Goal: Task Accomplishment & Management: Manage account settings

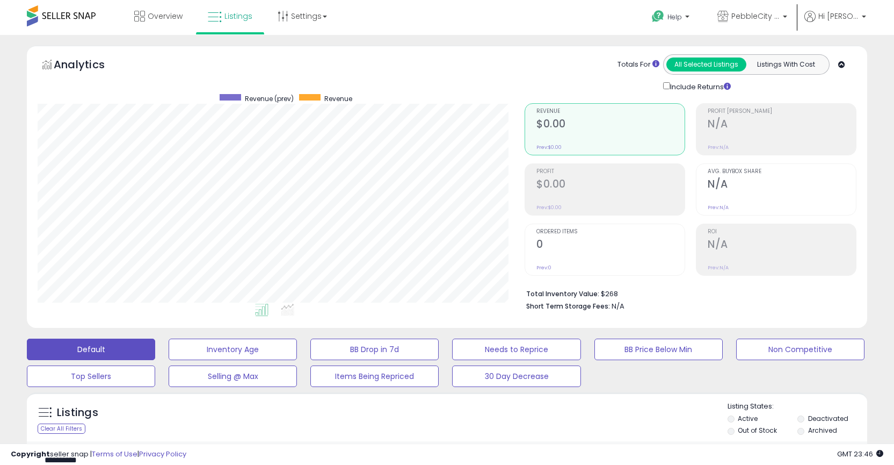
scroll to position [266, 0]
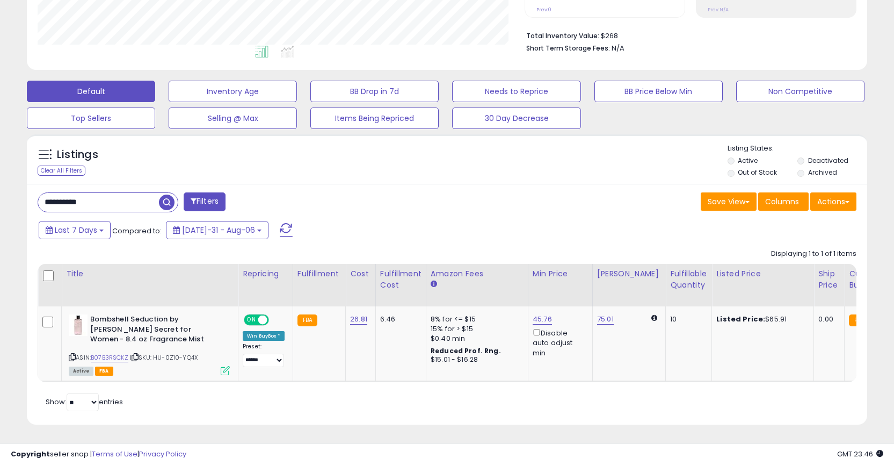
click at [71, 194] on input "**********" at bounding box center [98, 202] width 121 height 19
click at [71, 194] on input "**********" at bounding box center [138, 202] width 201 height 19
paste input "text"
type input "**********"
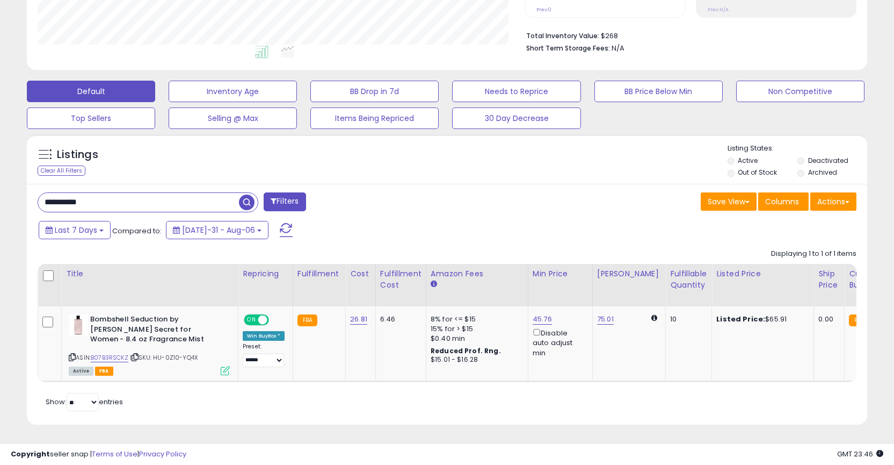
click at [246, 194] on span "button" at bounding box center [247, 202] width 16 height 16
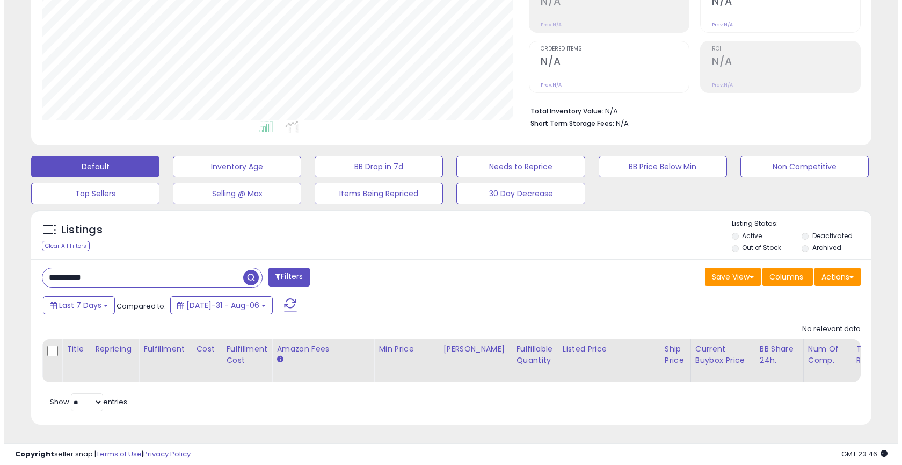
scroll to position [220, 487]
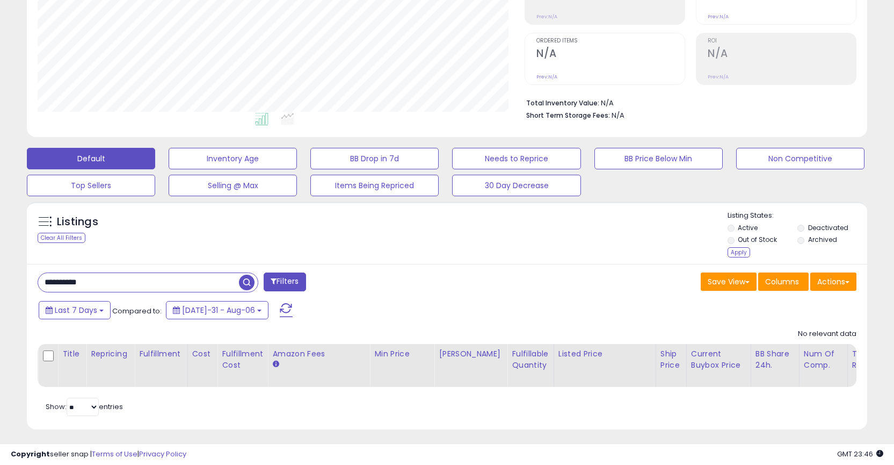
click at [241, 279] on span "button" at bounding box center [247, 282] width 16 height 16
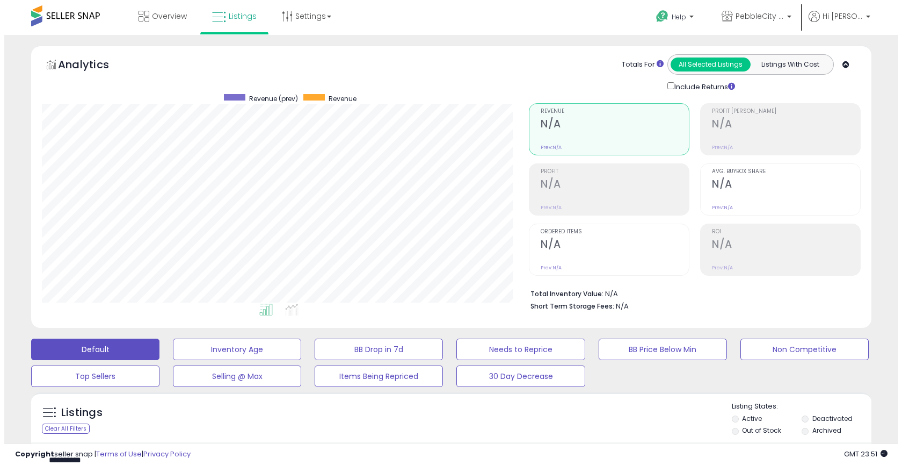
scroll to position [191, 0]
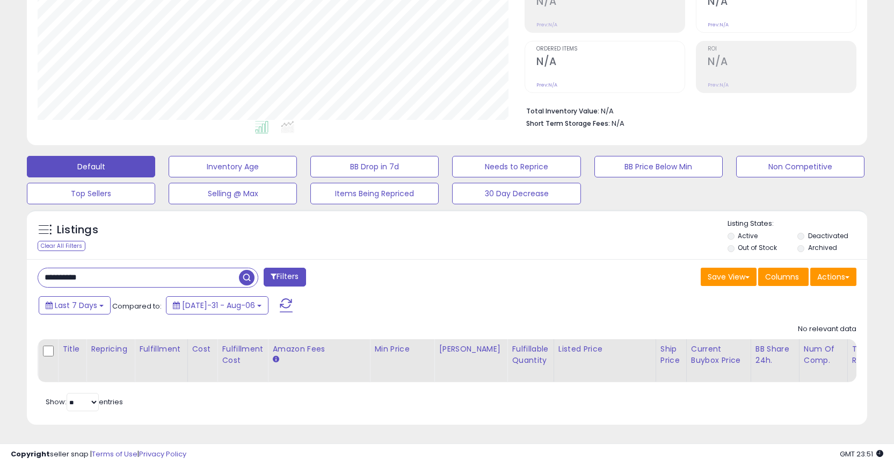
click at [243, 271] on span "button" at bounding box center [247, 278] width 16 height 16
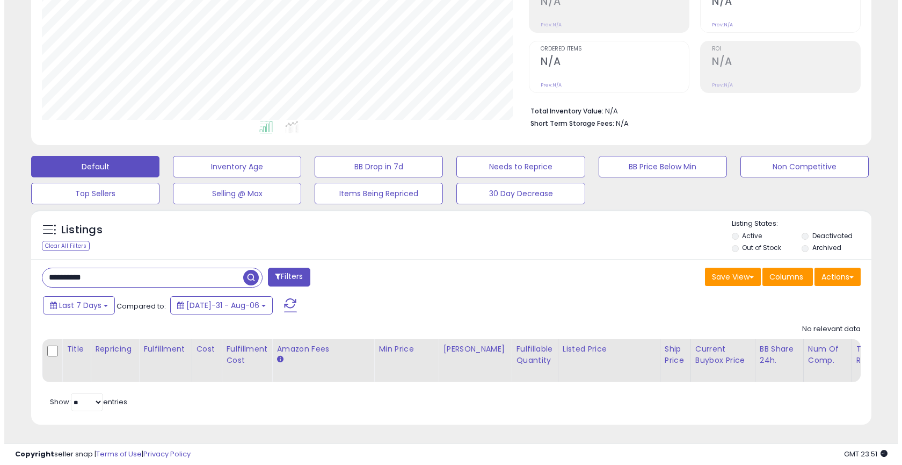
scroll to position [220, 487]
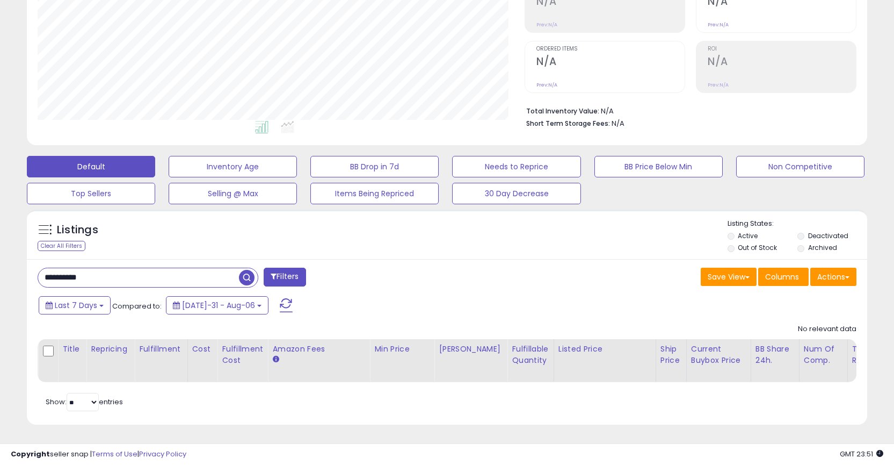
click at [811, 243] on label "Archived" at bounding box center [822, 247] width 29 height 9
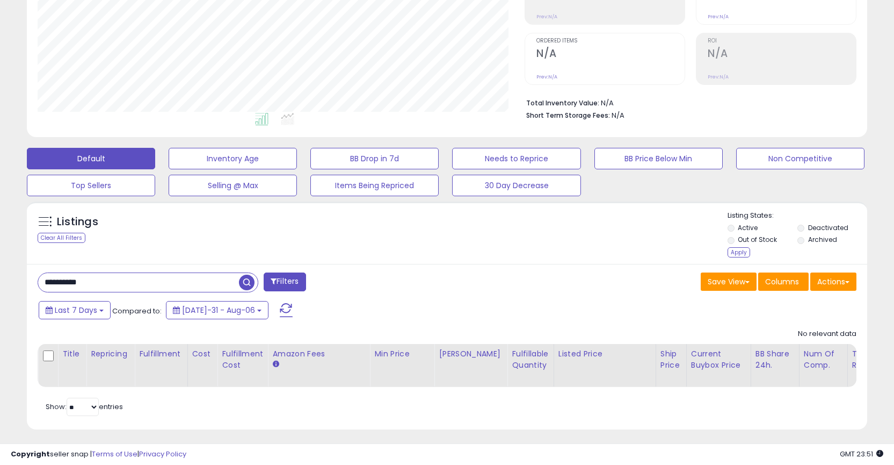
click at [245, 282] on span "button" at bounding box center [247, 282] width 16 height 16
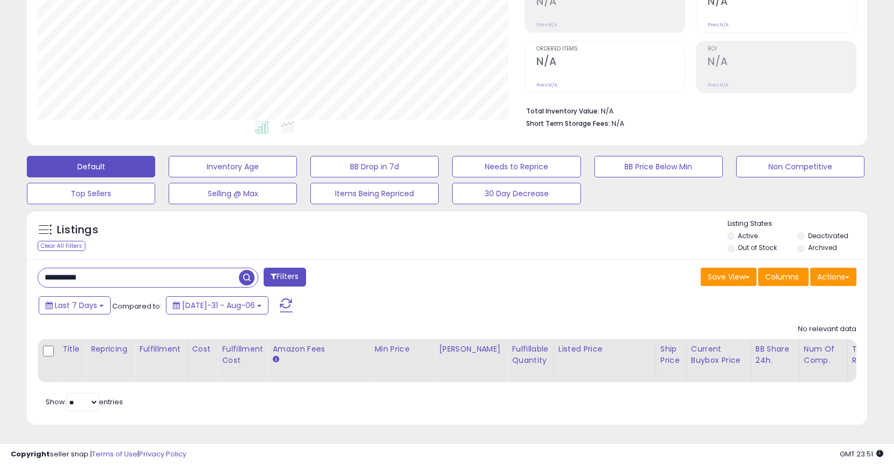
click at [280, 300] on span at bounding box center [286, 305] width 13 height 14
click at [248, 270] on span "button" at bounding box center [247, 278] width 16 height 16
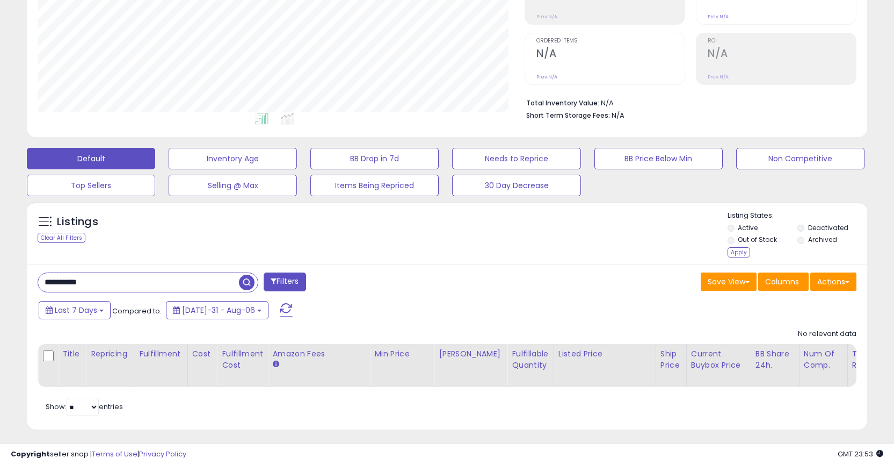
click at [246, 284] on span "button" at bounding box center [247, 282] width 16 height 16
click at [734, 251] on div "Apply" at bounding box center [739, 252] width 23 height 10
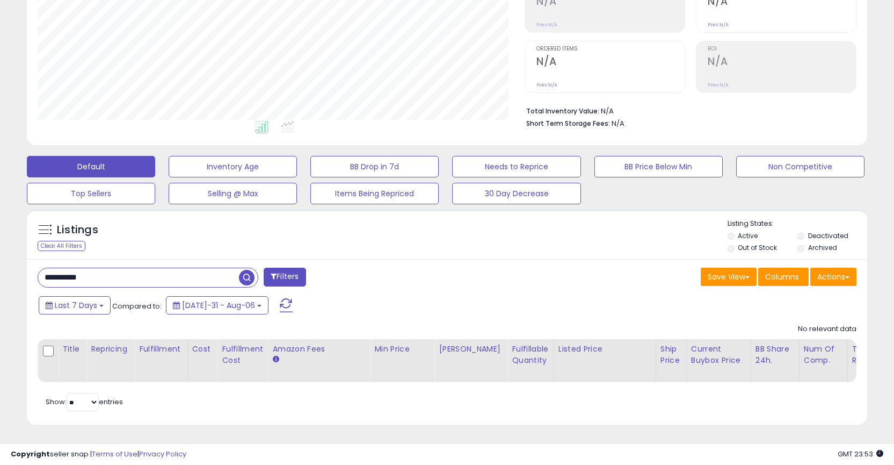
click at [242, 270] on span "button" at bounding box center [247, 278] width 16 height 16
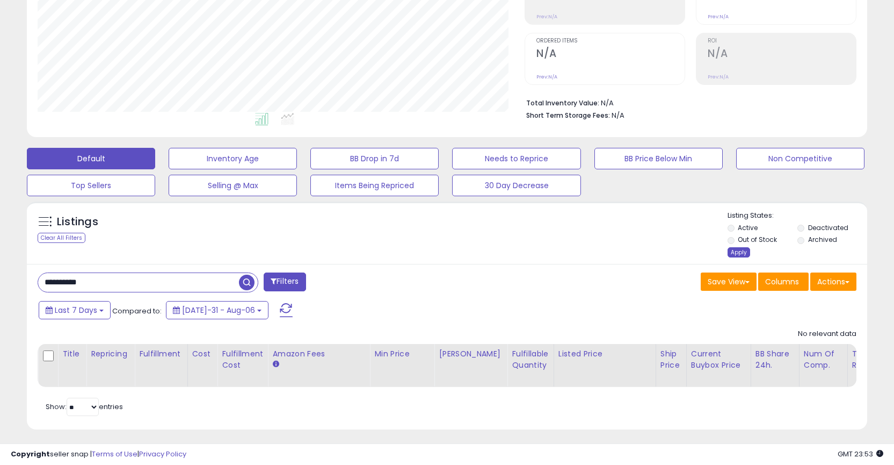
click at [738, 252] on div "Apply" at bounding box center [739, 252] width 23 height 10
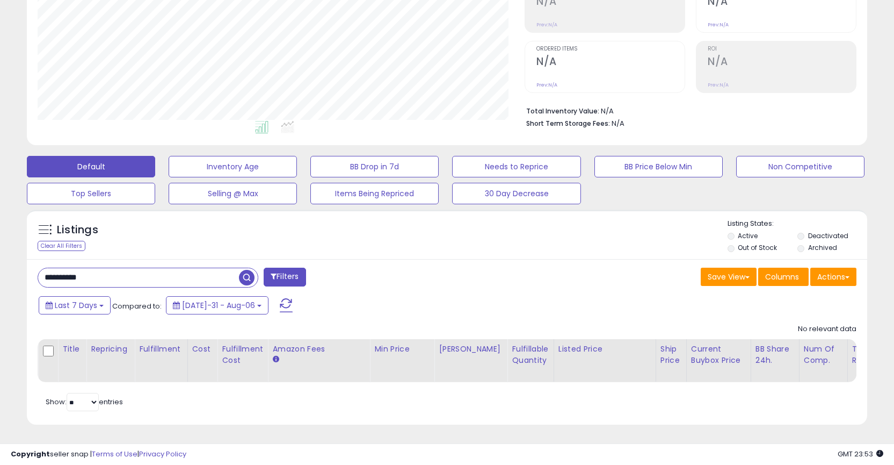
click at [245, 270] on span "button" at bounding box center [247, 278] width 16 height 16
click at [246, 270] on span "button" at bounding box center [247, 278] width 16 height 16
click at [375, 119] on ul at bounding box center [264, 128] width 490 height 19
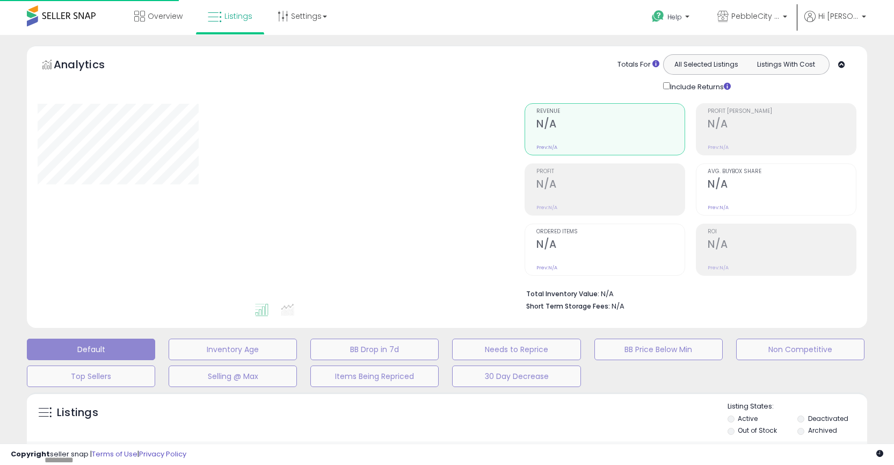
scroll to position [16, 0]
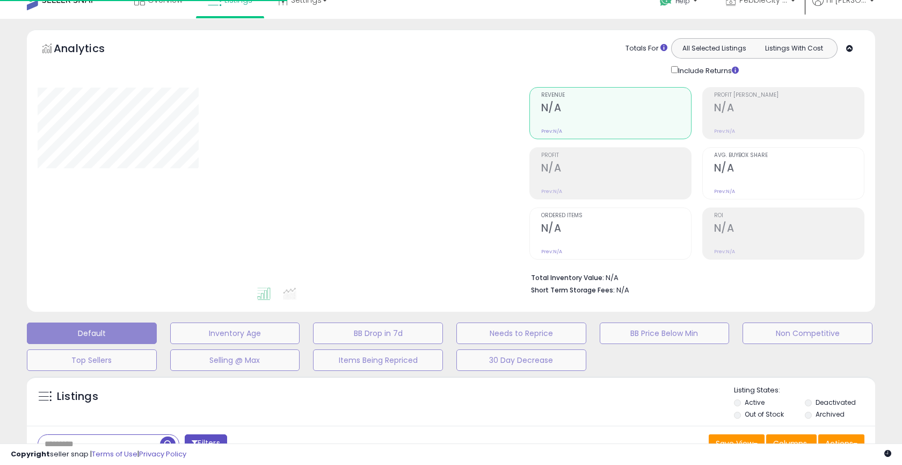
type input "**********"
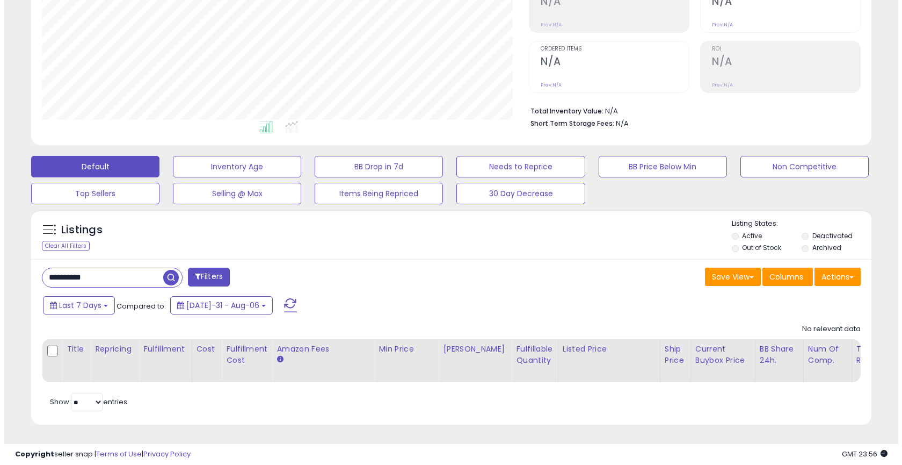
scroll to position [220, 487]
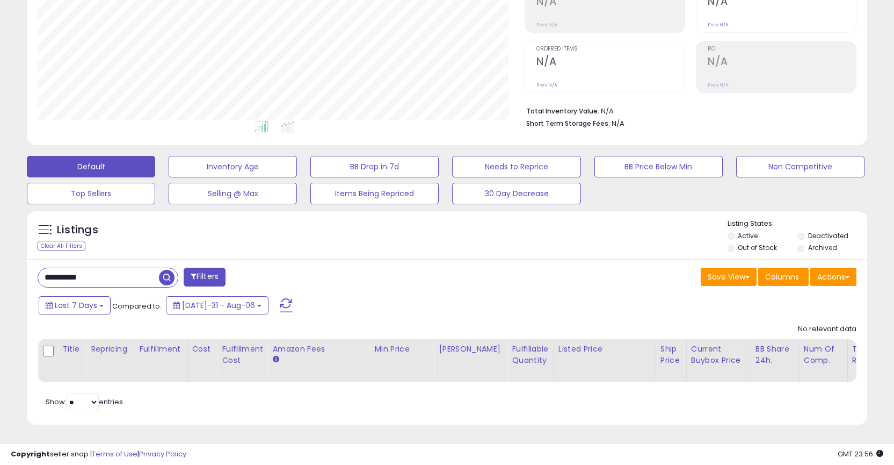
click at [167, 273] on span "button" at bounding box center [167, 278] width 16 height 16
click at [83, 300] on span "Last 7 Days" at bounding box center [76, 305] width 42 height 11
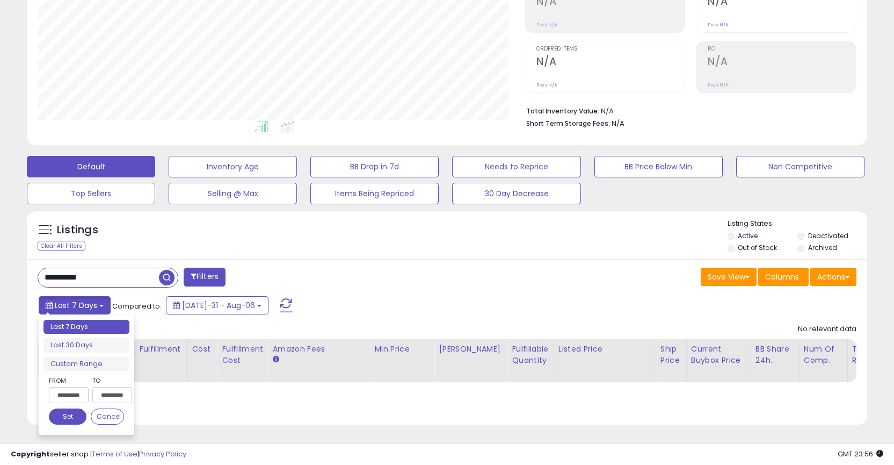
click at [83, 300] on span "Last 7 Days" at bounding box center [76, 305] width 42 height 11
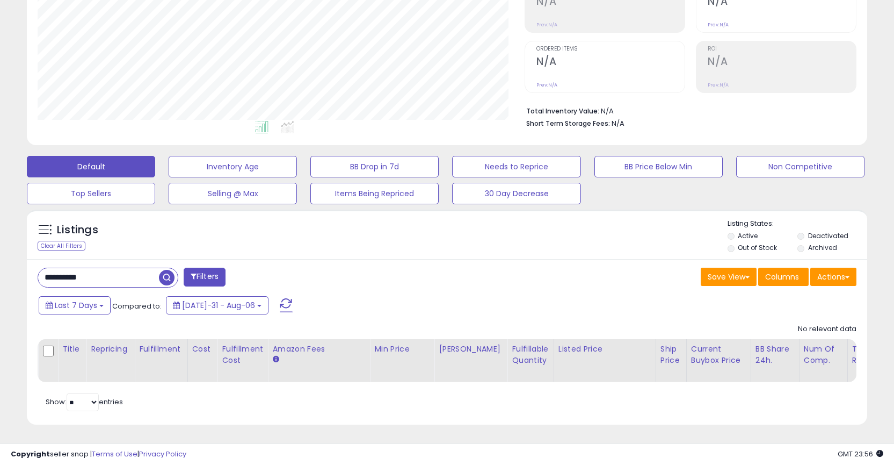
click at [398, 230] on div "Listings Clear All Filters Listing States:" at bounding box center [447, 237] width 840 height 37
click at [163, 270] on span "button" at bounding box center [167, 278] width 16 height 16
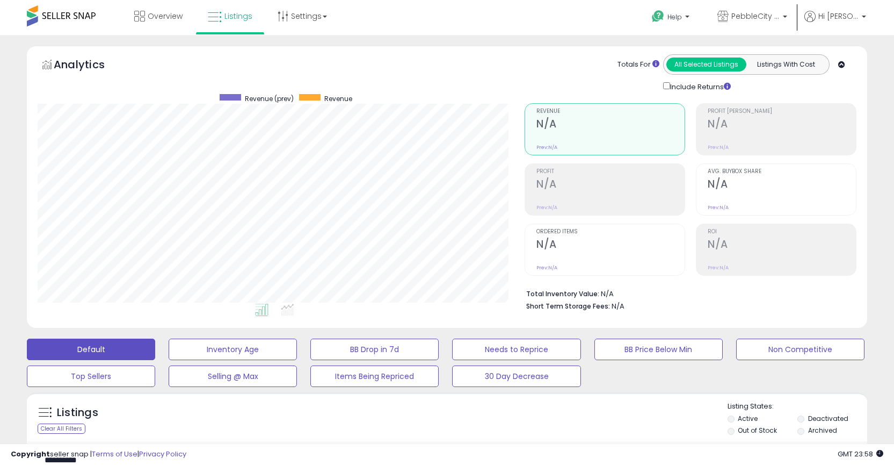
click at [85, 20] on span at bounding box center [61, 15] width 69 height 21
click at [50, 11] on span at bounding box center [61, 15] width 69 height 21
click at [176, 18] on span "Overview" at bounding box center [165, 16] width 35 height 11
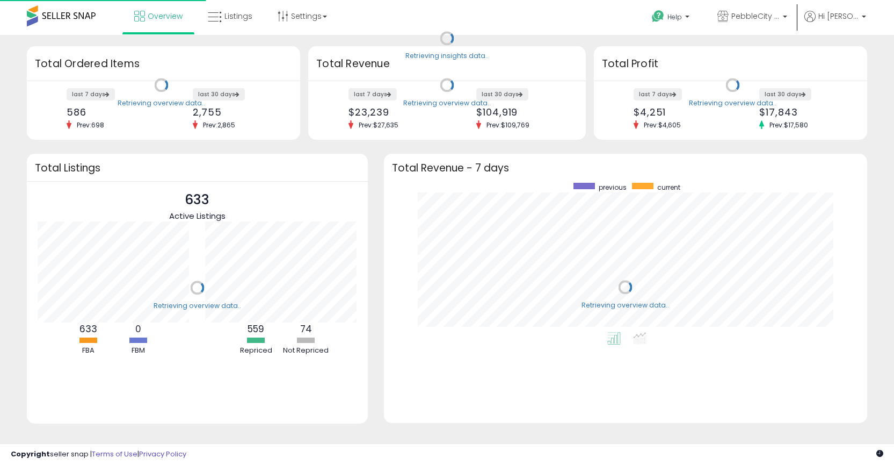
scroll to position [149, 462]
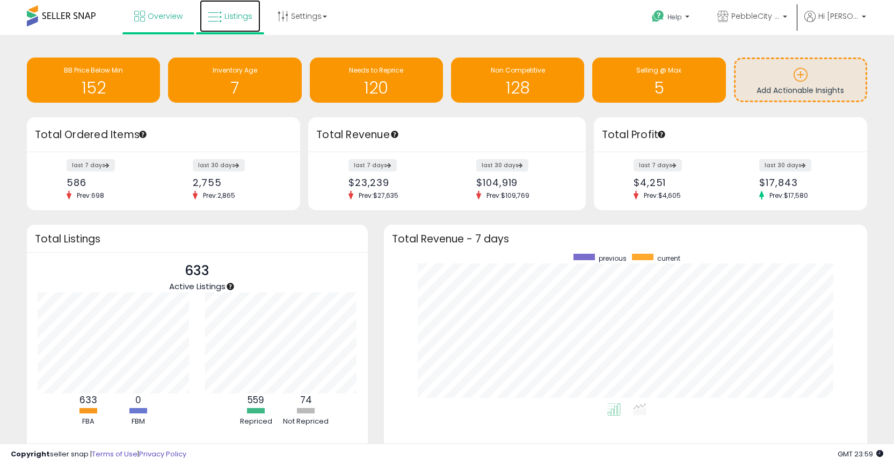
click at [231, 15] on span "Listings" at bounding box center [238, 16] width 28 height 11
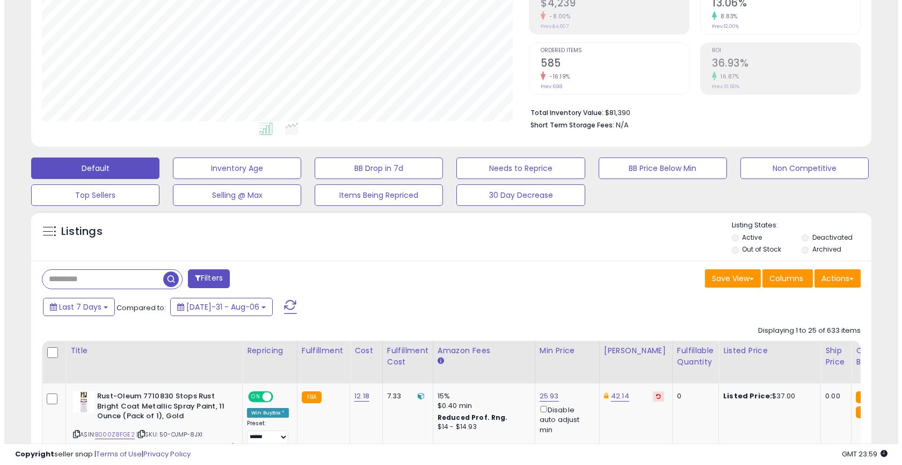
scroll to position [220, 487]
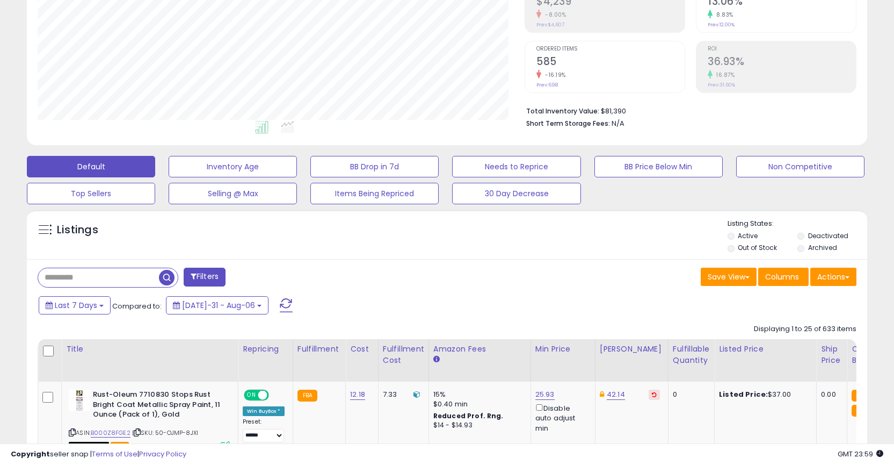
click at [97, 283] on input "text" at bounding box center [98, 277] width 121 height 19
paste input "**********"
type input "**********"
click at [242, 277] on span "button" at bounding box center [247, 278] width 16 height 16
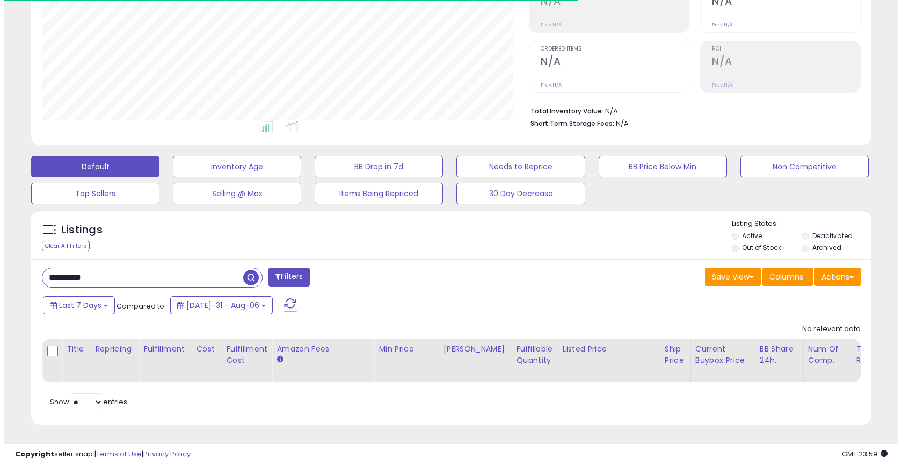
scroll to position [220, 487]
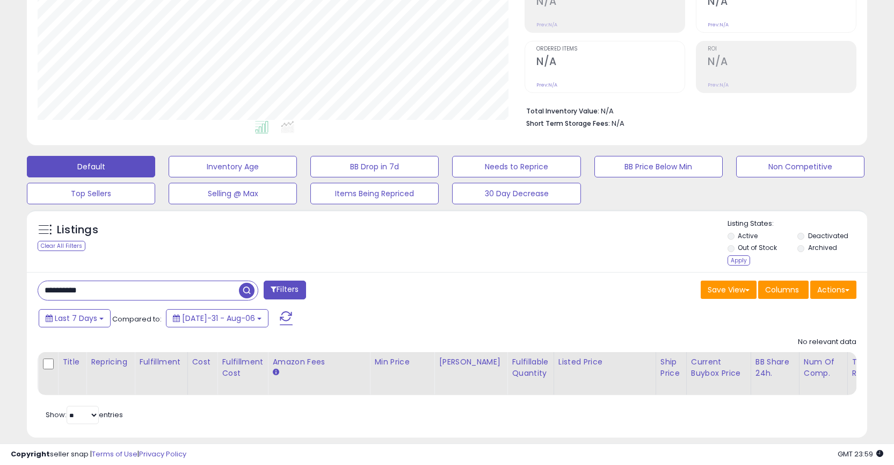
click at [246, 291] on span "button" at bounding box center [247, 290] width 16 height 16
click at [733, 259] on div "Apply" at bounding box center [739, 260] width 23 height 10
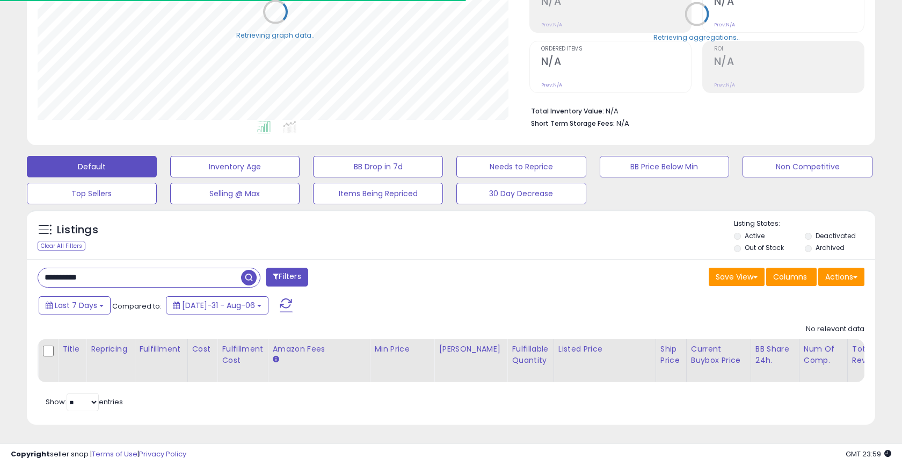
scroll to position [536780, 536513]
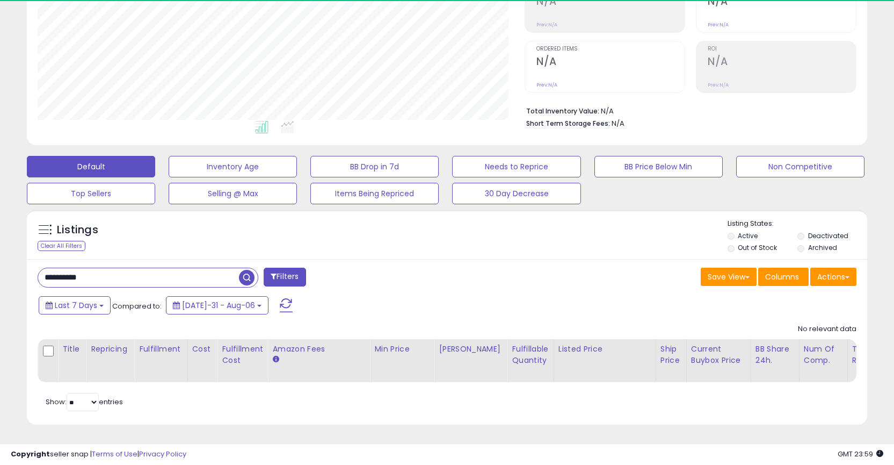
click at [244, 279] on span "button" at bounding box center [247, 278] width 16 height 16
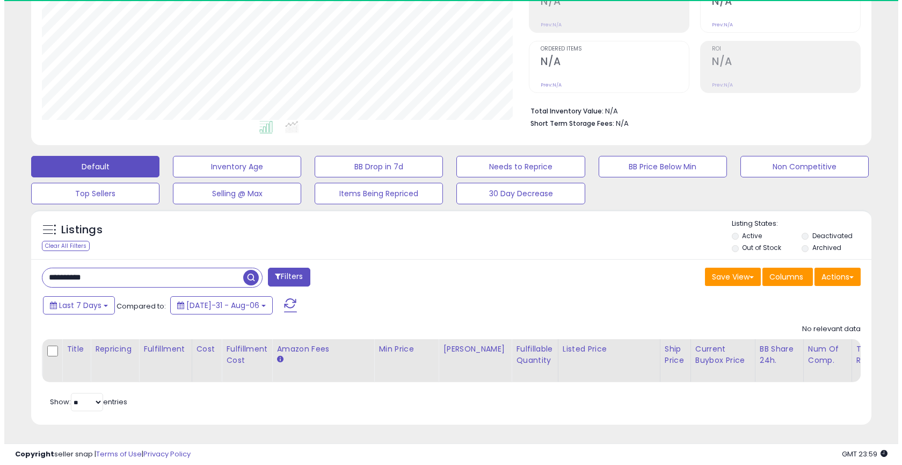
scroll to position [220, 487]
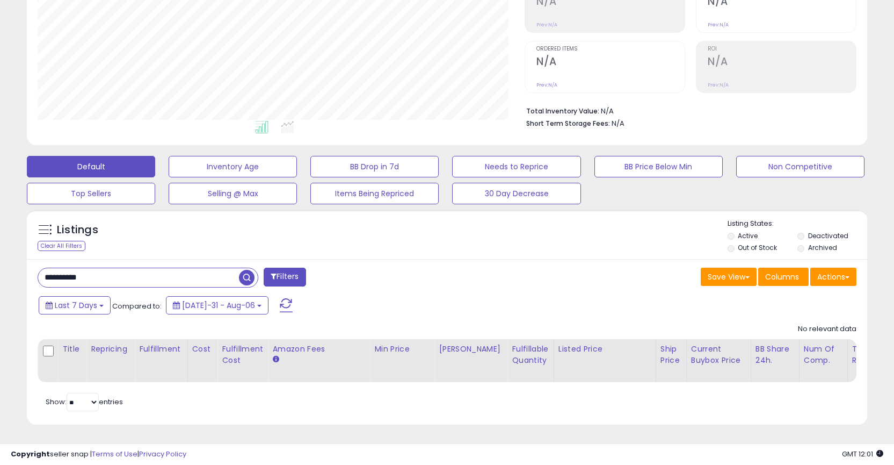
click at [247, 279] on span "button" at bounding box center [247, 278] width 16 height 16
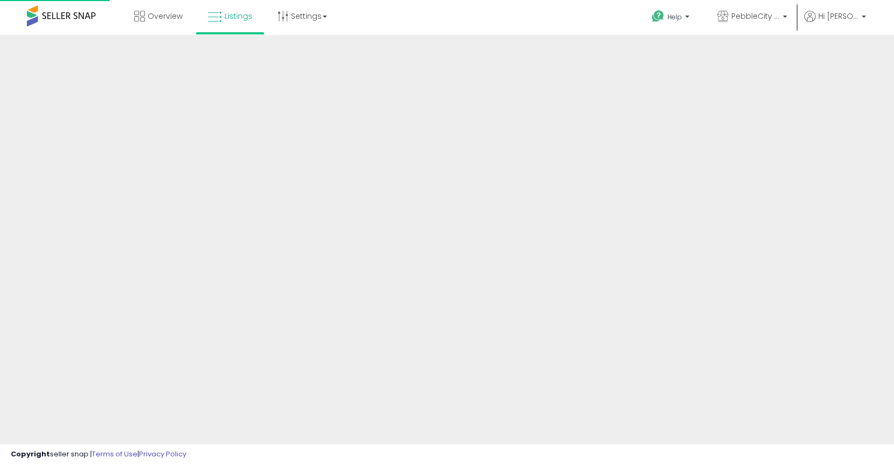
scroll to position [183, 0]
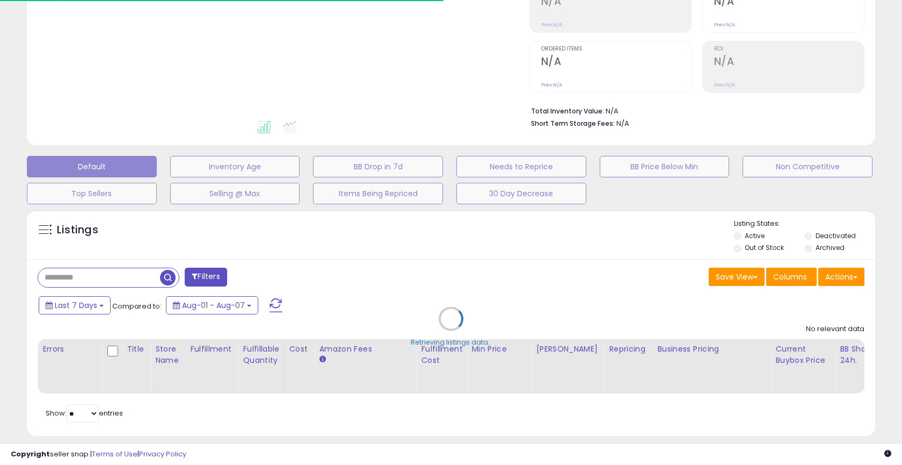
type input "**********"
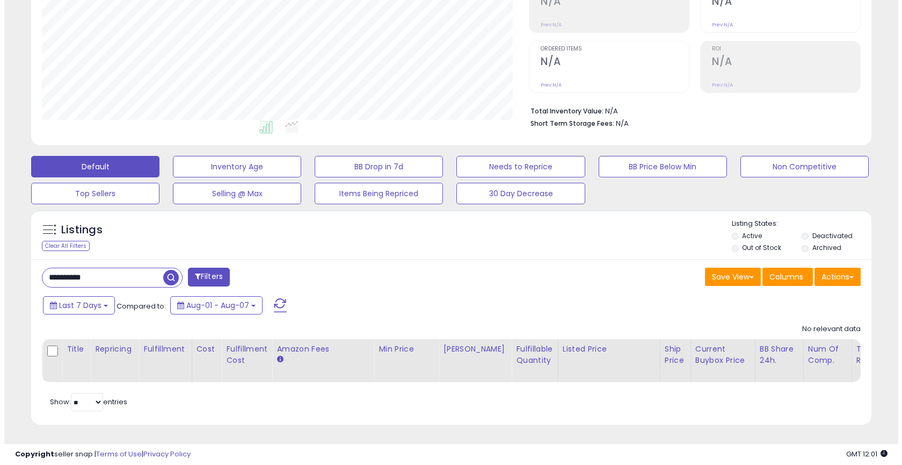
scroll to position [220, 487]
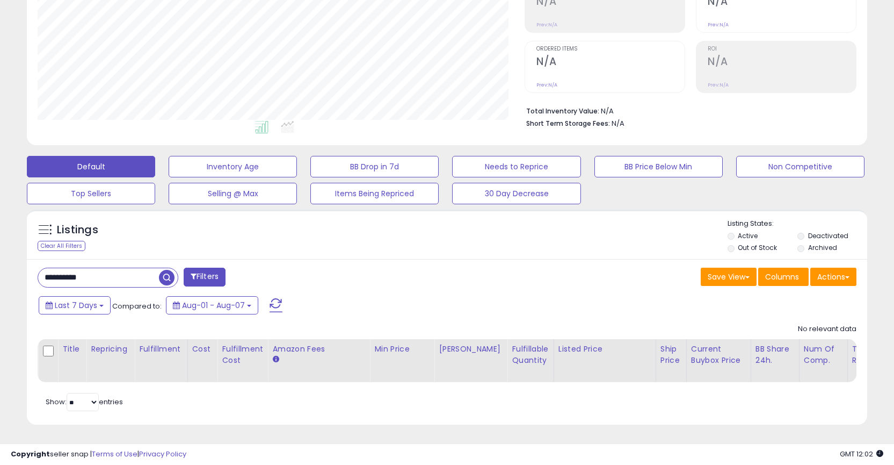
click at [166, 277] on span "button" at bounding box center [167, 278] width 16 height 16
click at [239, 303] on span "Aug-01 - Aug-07" at bounding box center [213, 305] width 63 height 11
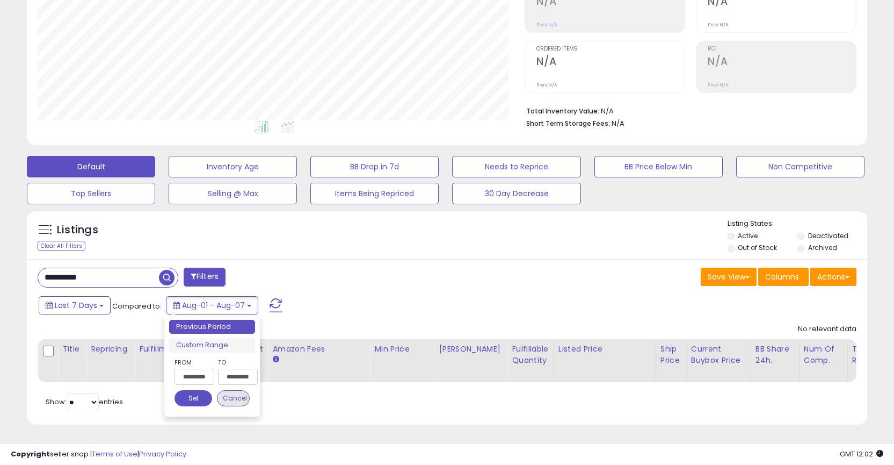
click at [233, 402] on button "Cancel" at bounding box center [233, 398] width 33 height 16
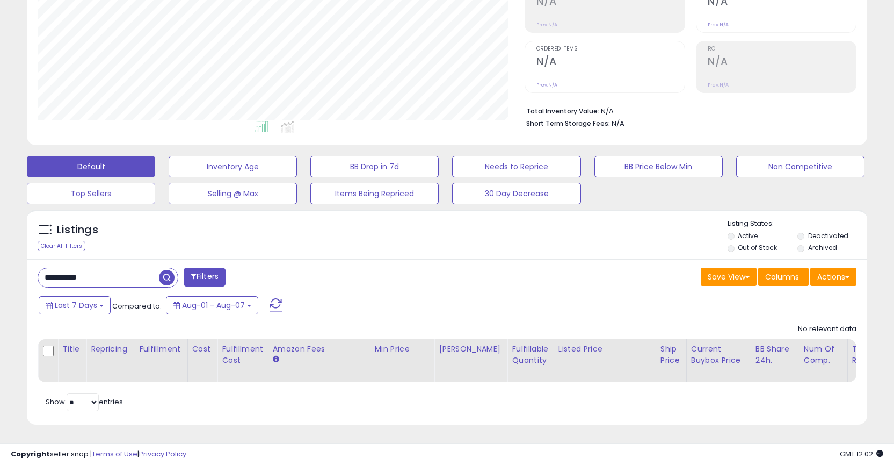
click at [270, 306] on span at bounding box center [276, 305] width 13 height 14
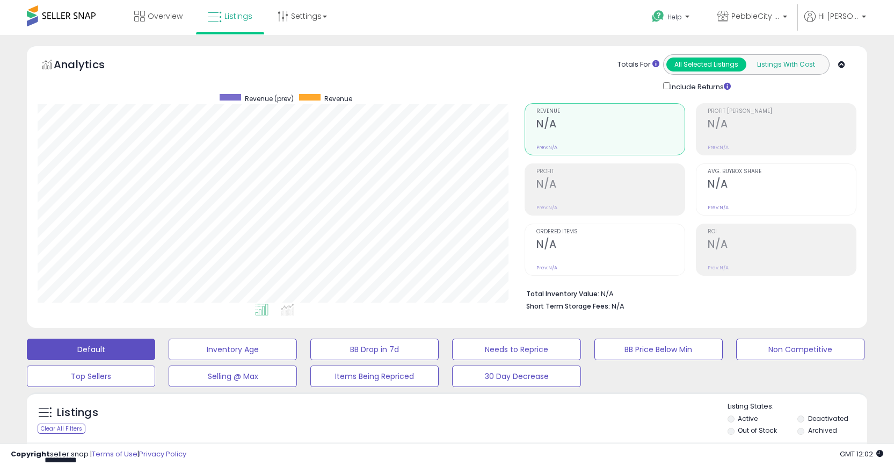
click at [775, 60] on button "Listings With Cost" at bounding box center [786, 64] width 80 height 14
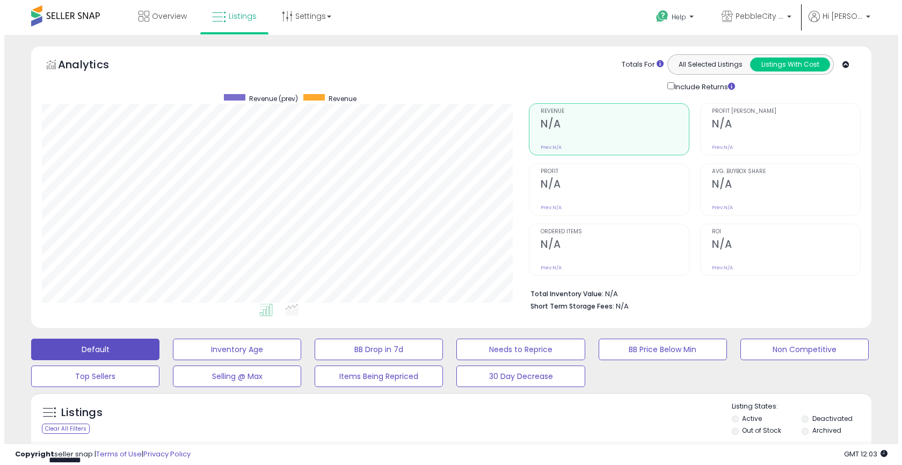
scroll to position [191, 0]
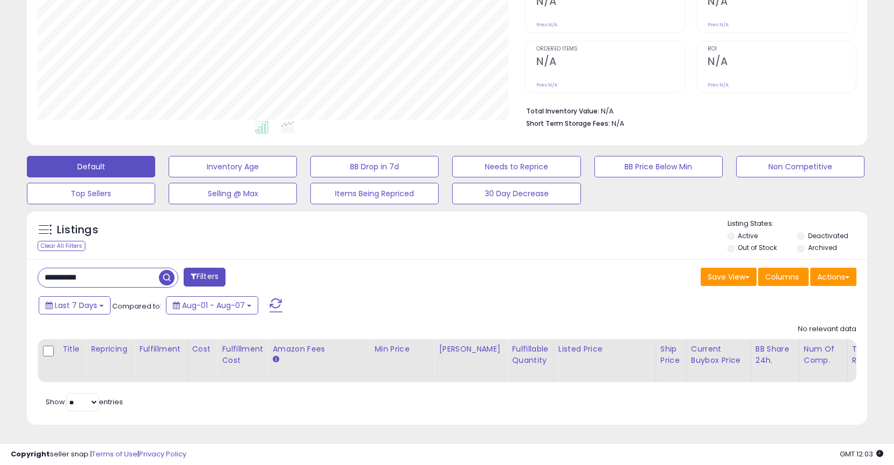
click at [165, 270] on span "button" at bounding box center [167, 278] width 16 height 16
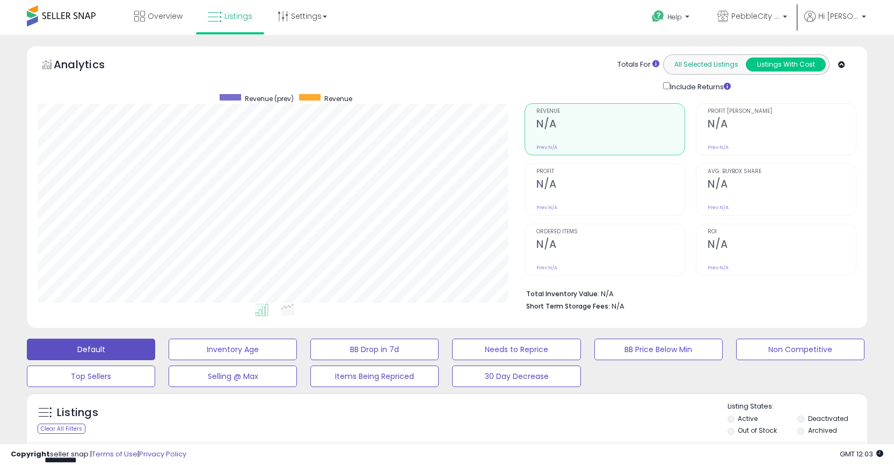
click at [693, 67] on button "All Selected Listings" at bounding box center [706, 64] width 80 height 14
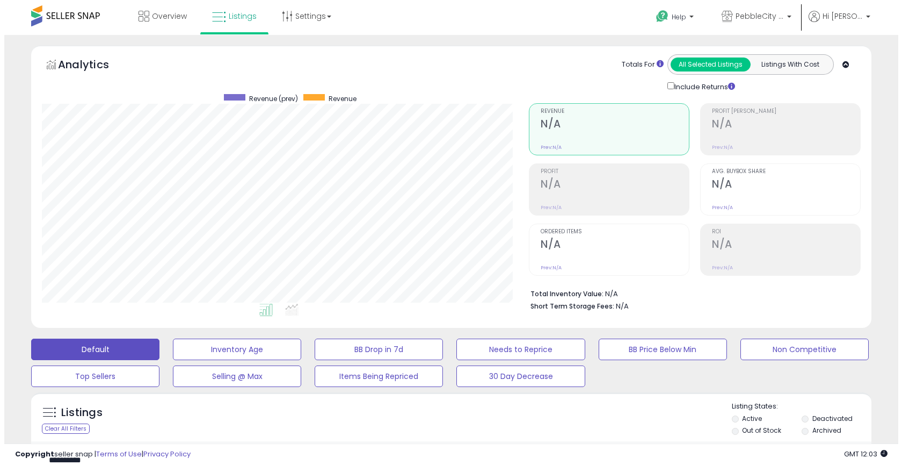
scroll to position [183, 0]
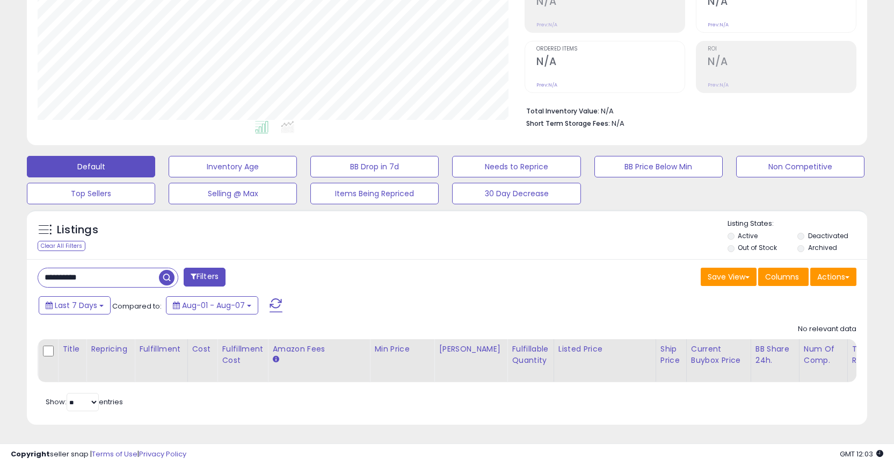
click at [162, 278] on span "button" at bounding box center [167, 278] width 16 height 16
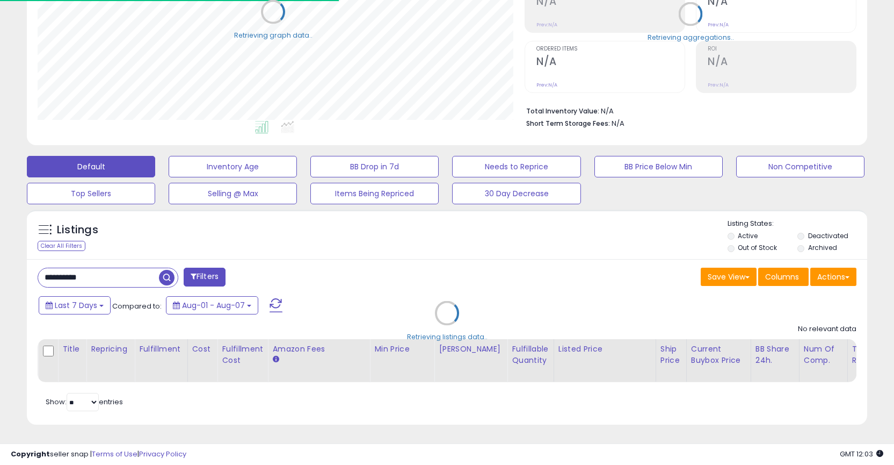
scroll to position [0, 0]
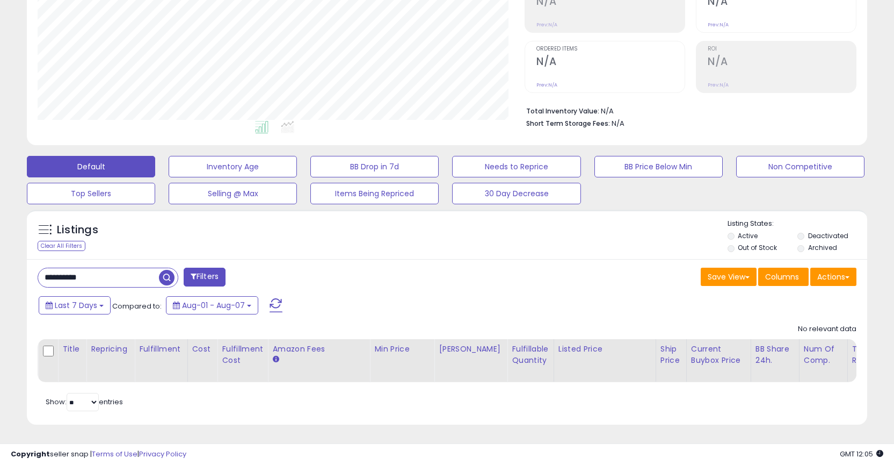
click at [164, 277] on span "button" at bounding box center [167, 278] width 16 height 16
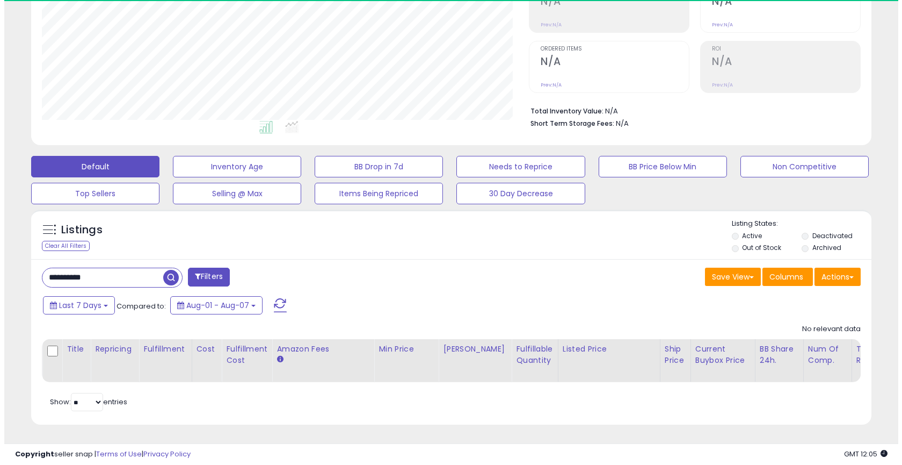
scroll to position [220, 487]
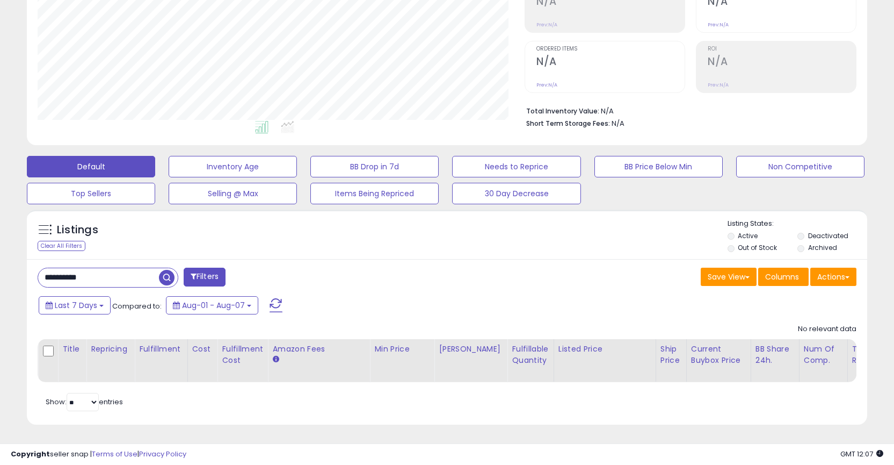
click at [165, 276] on span "button" at bounding box center [167, 278] width 16 height 16
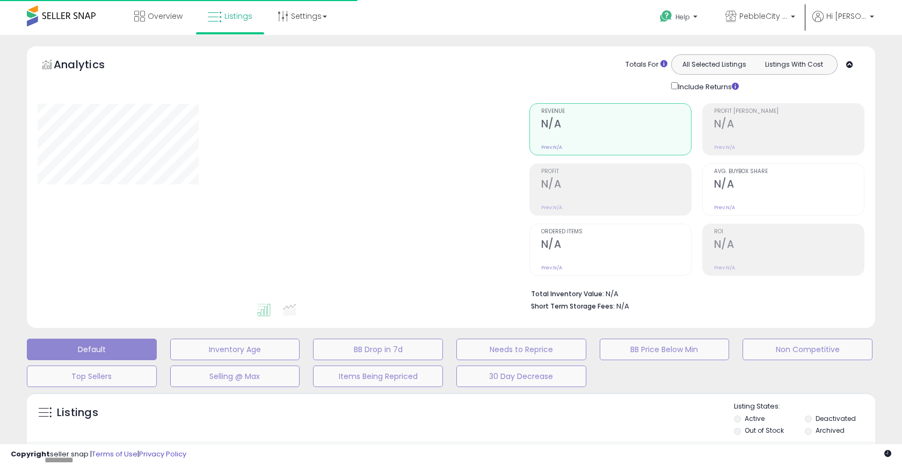
type input "**********"
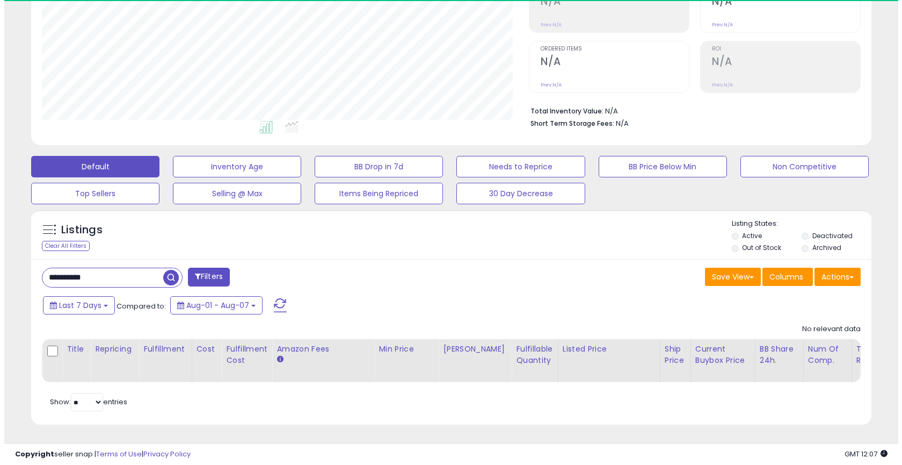
scroll to position [220, 487]
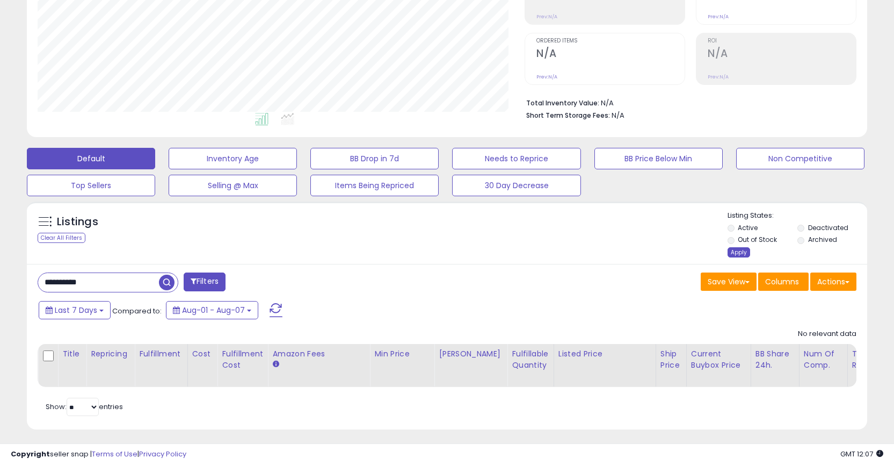
click at [742, 252] on div "Apply" at bounding box center [739, 252] width 23 height 10
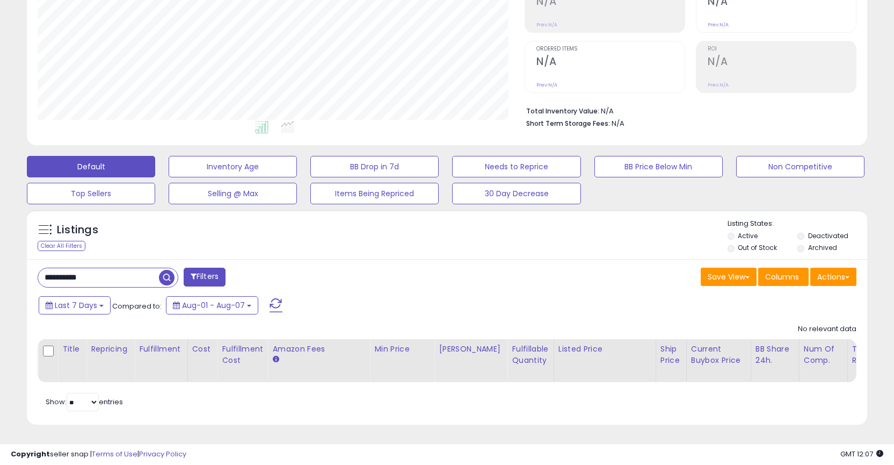
click at [166, 270] on span "button" at bounding box center [167, 278] width 16 height 16
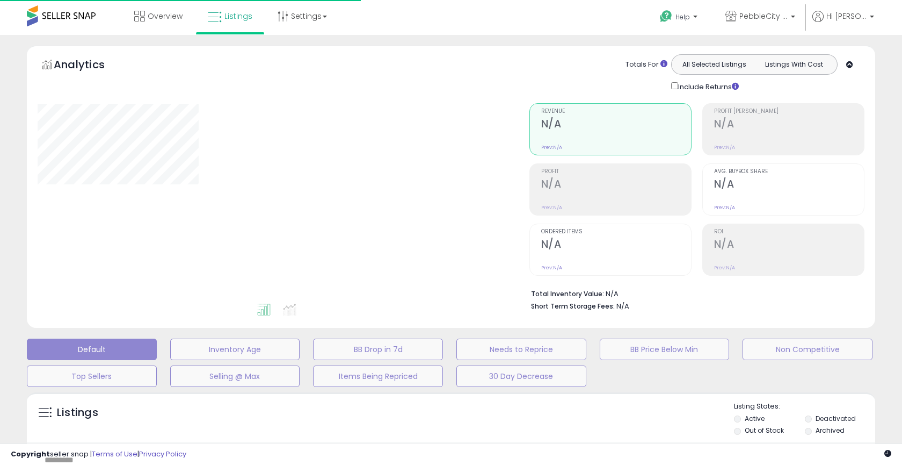
type input "**********"
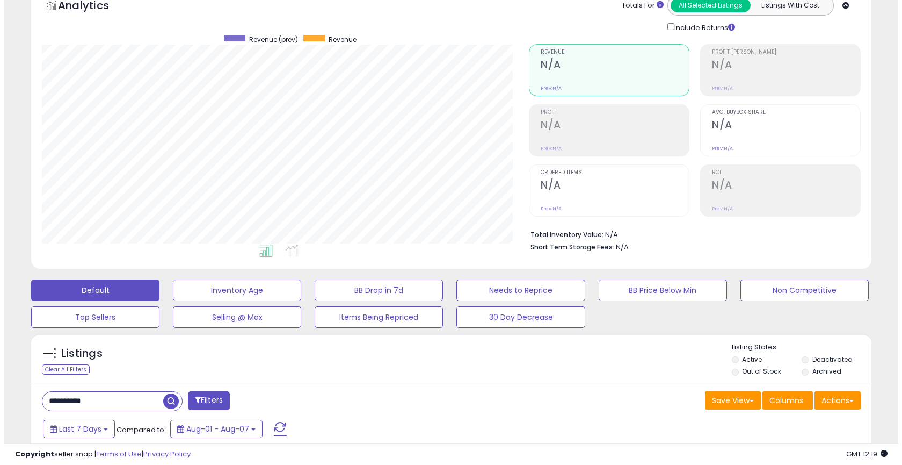
scroll to position [191, 0]
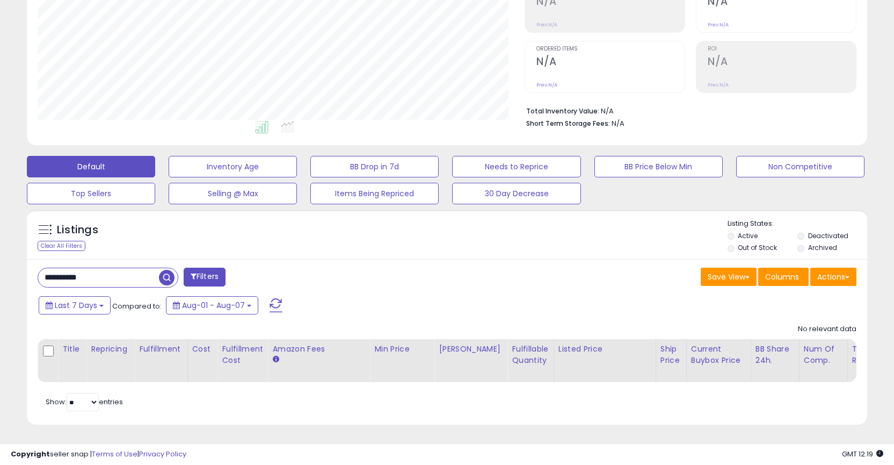
click at [165, 270] on span "button" at bounding box center [167, 278] width 16 height 16
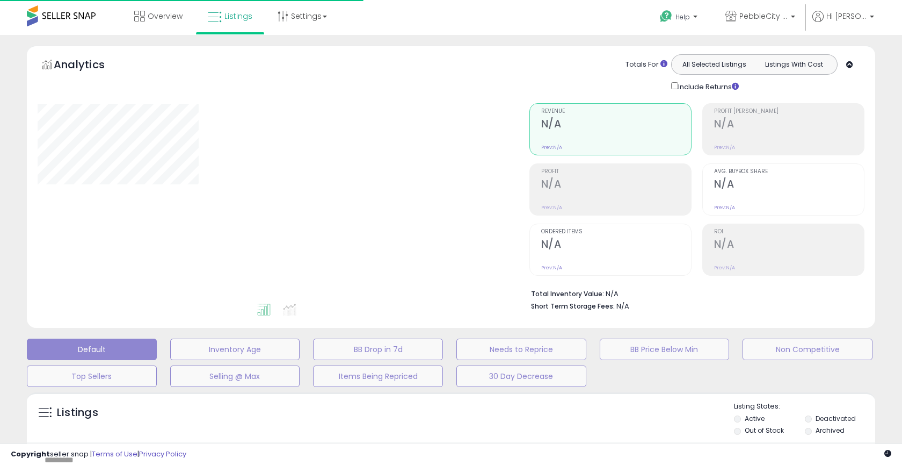
type input "**********"
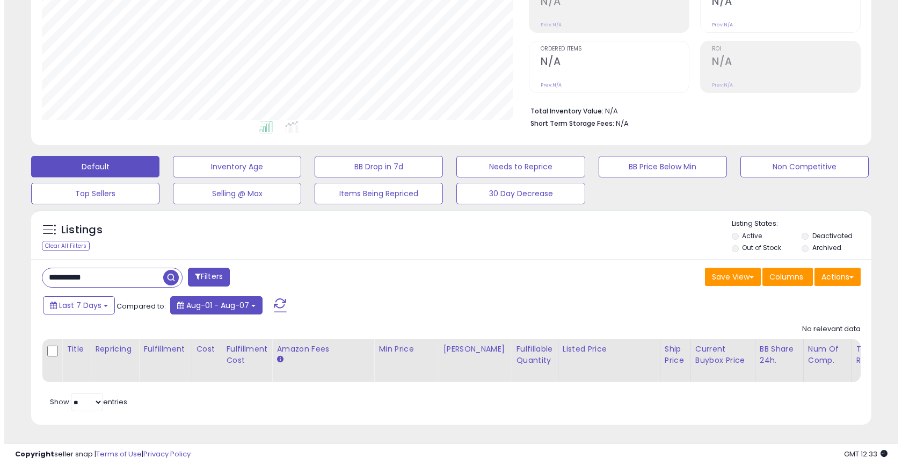
scroll to position [220, 487]
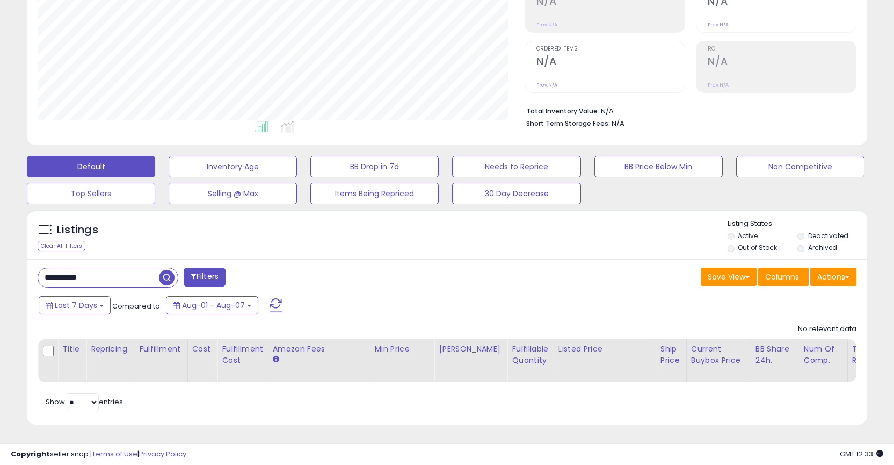
click at [165, 270] on span "button" at bounding box center [167, 278] width 16 height 16
click at [229, 300] on span "Aug-01 - Aug-07" at bounding box center [213, 305] width 63 height 11
click at [94, 300] on span "Last 7 Days" at bounding box center [76, 305] width 42 height 11
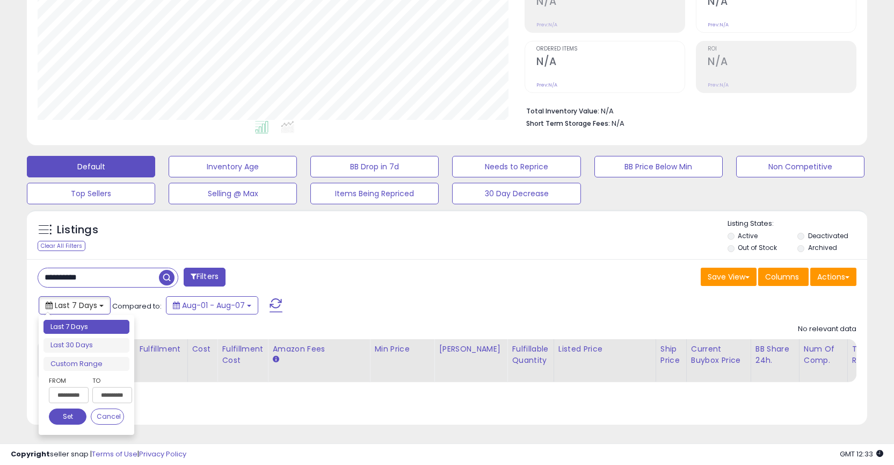
type input "**********"
click at [106, 410] on button "Cancel" at bounding box center [107, 416] width 33 height 16
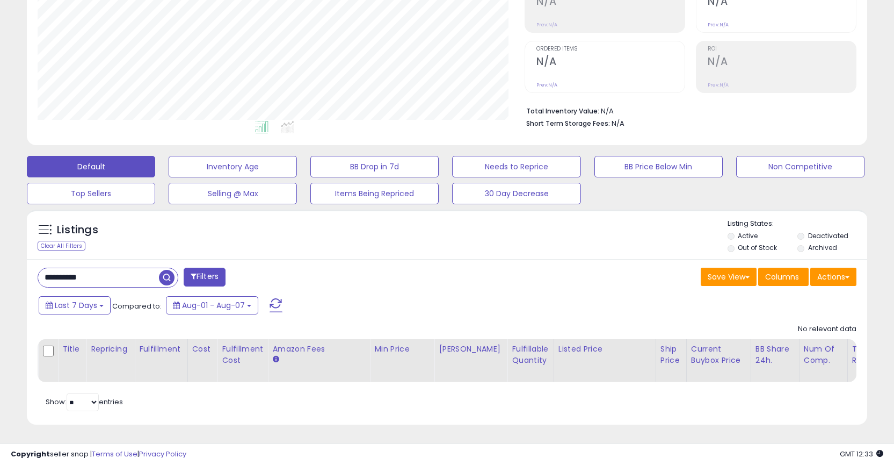
scroll to position [0, 0]
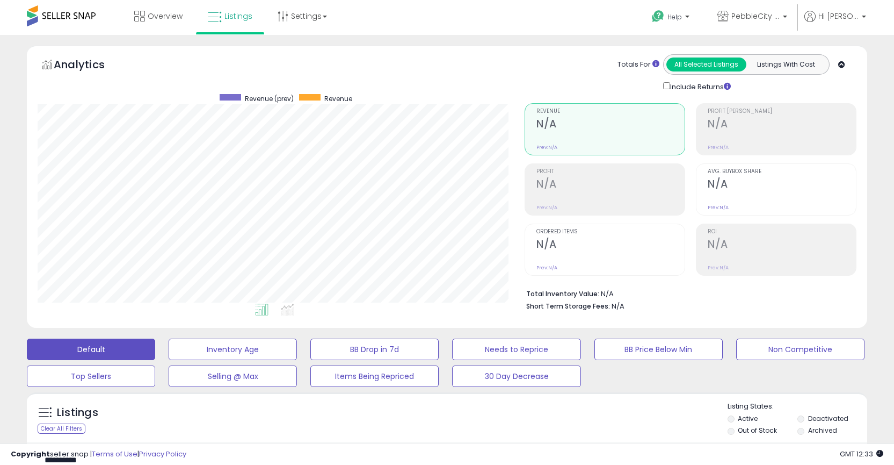
click at [45, 17] on span at bounding box center [61, 15] width 69 height 21
click at [293, 21] on link "Settings" at bounding box center [303, 16] width 66 height 32
click at [158, 19] on span "Overview" at bounding box center [165, 16] width 35 height 11
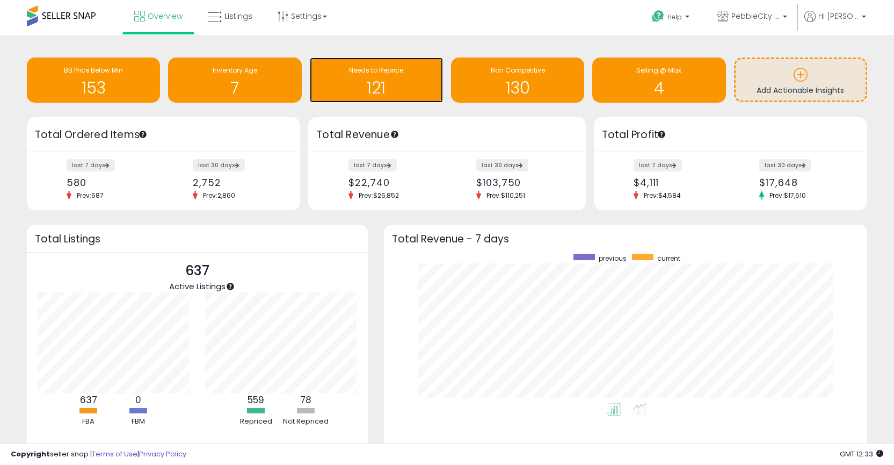
click at [375, 74] on span "Needs to Reprice" at bounding box center [376, 70] width 54 height 9
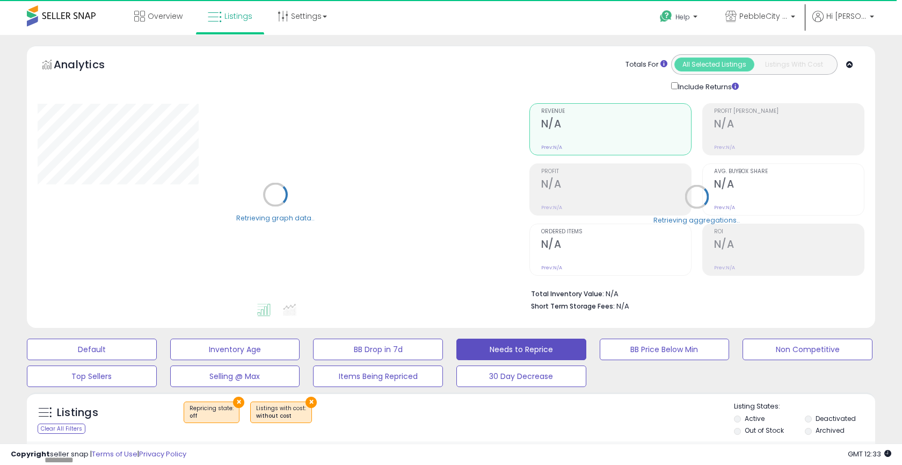
select select "**"
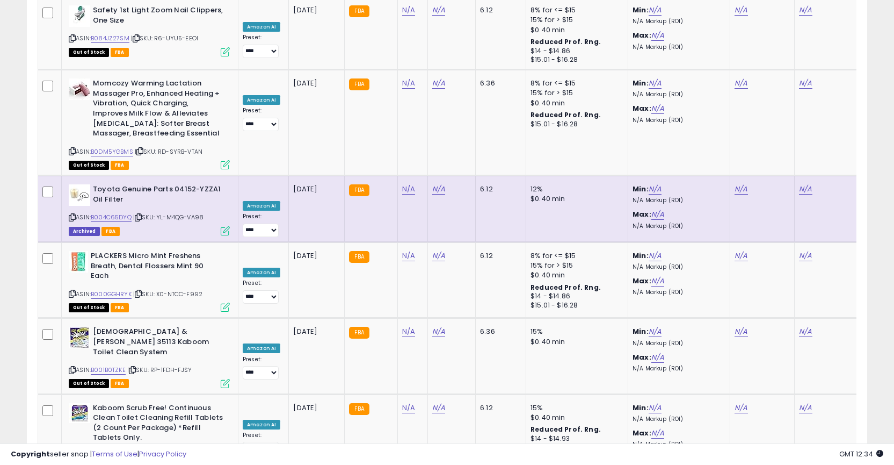
scroll to position [4411, 0]
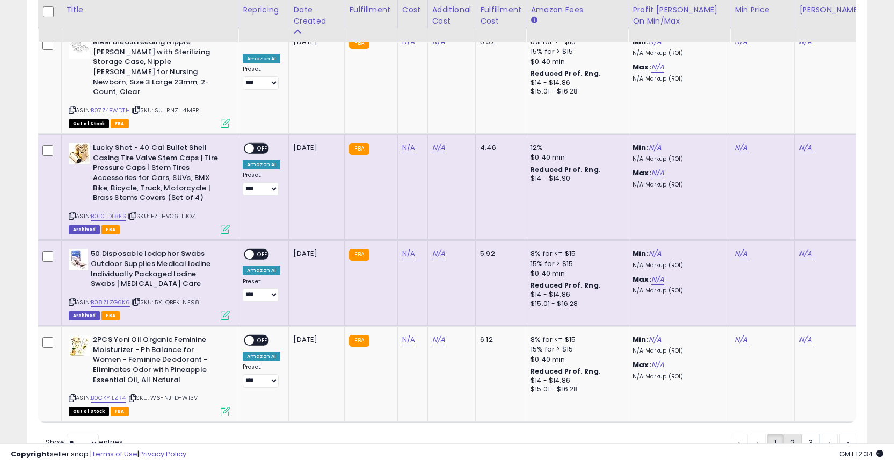
click at [822, 433] on link "2" at bounding box center [830, 442] width 16 height 18
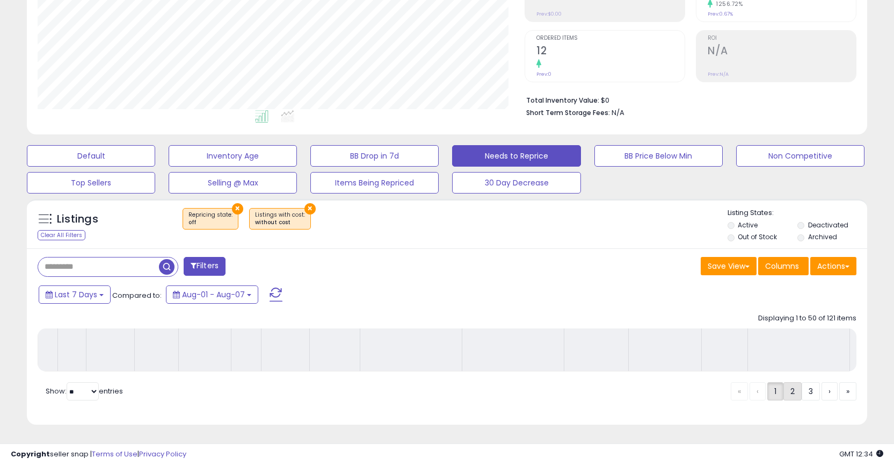
scroll to position [201, 0]
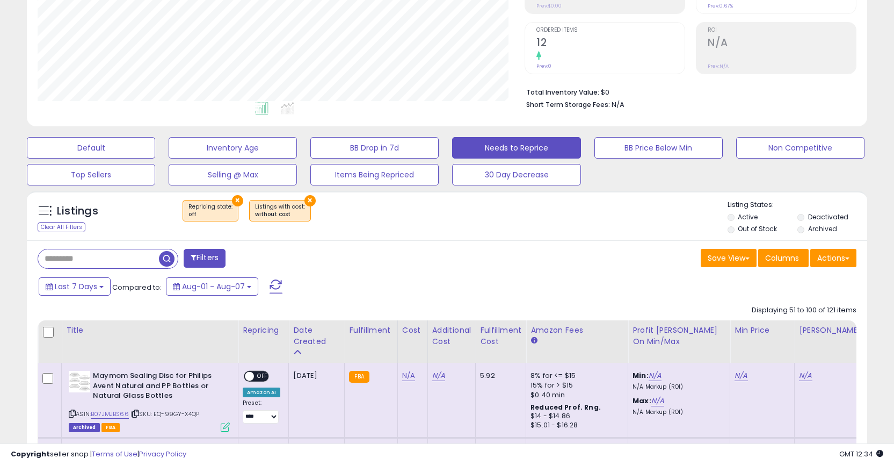
click at [75, 254] on input "text" at bounding box center [98, 258] width 121 height 19
paste input "**********"
type input "**********"
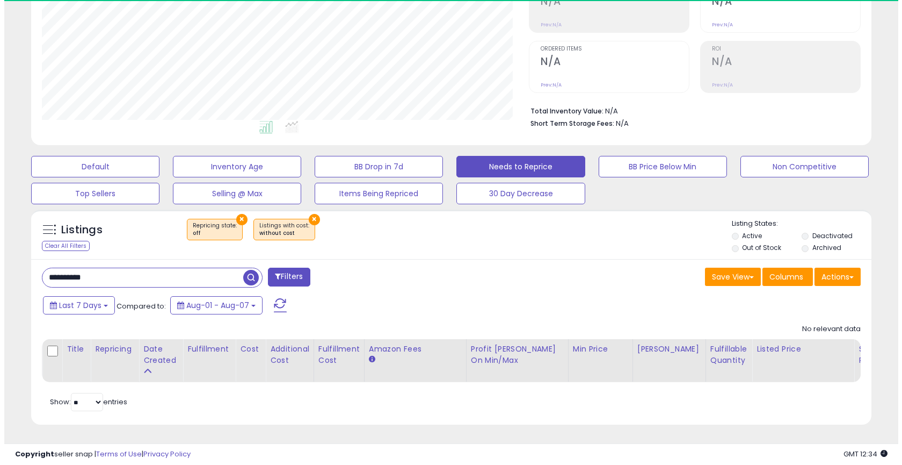
scroll to position [220, 487]
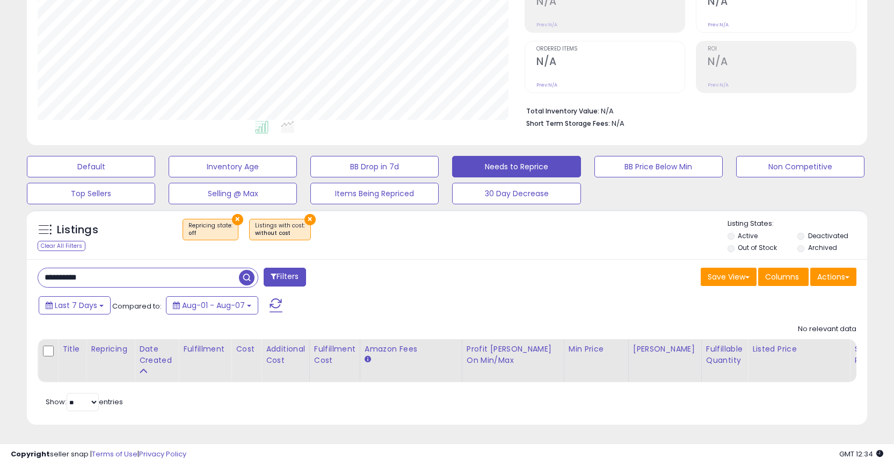
click at [304, 214] on button "×" at bounding box center [309, 219] width 11 height 11
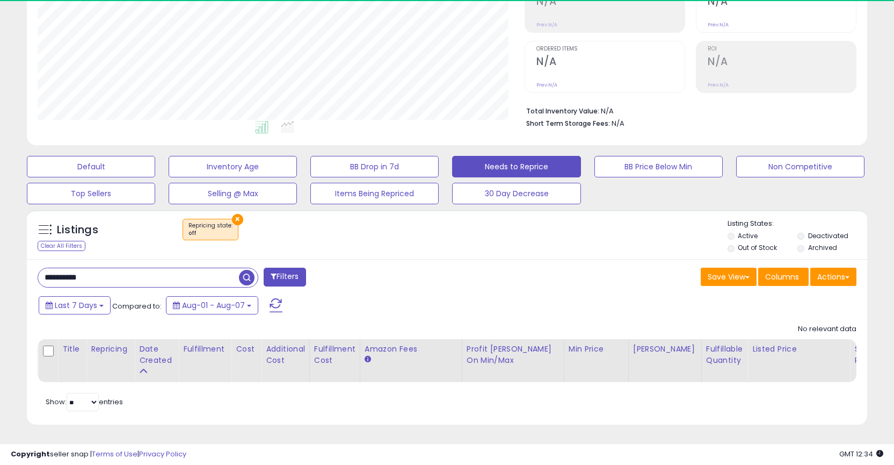
scroll to position [536780, 536509]
click at [236, 214] on button "×" at bounding box center [237, 219] width 11 height 11
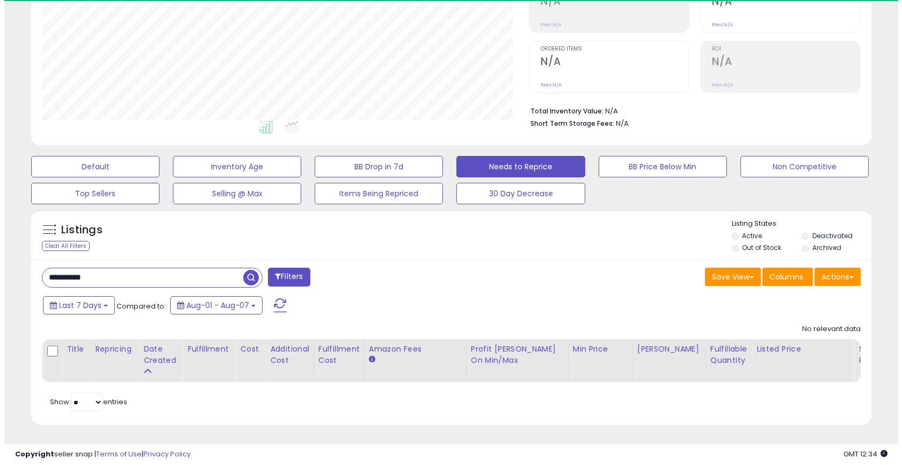
scroll to position [220, 487]
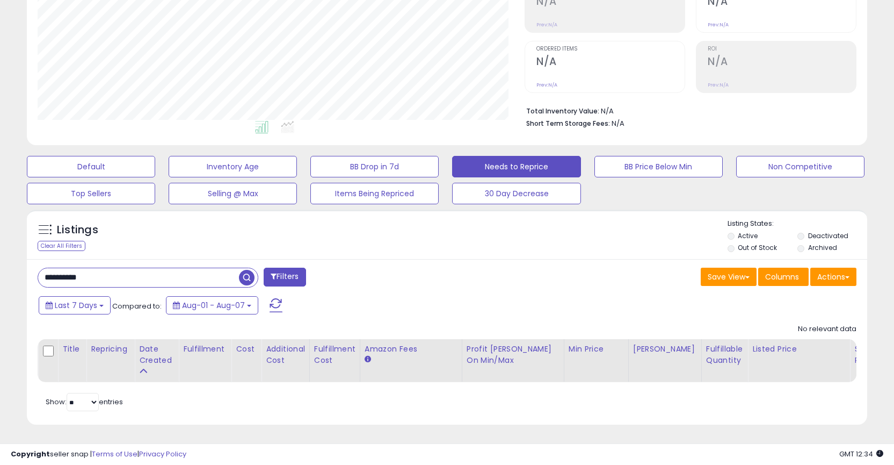
click at [245, 270] on span "button" at bounding box center [247, 278] width 16 height 16
click at [99, 158] on button "Default" at bounding box center [91, 166] width 128 height 21
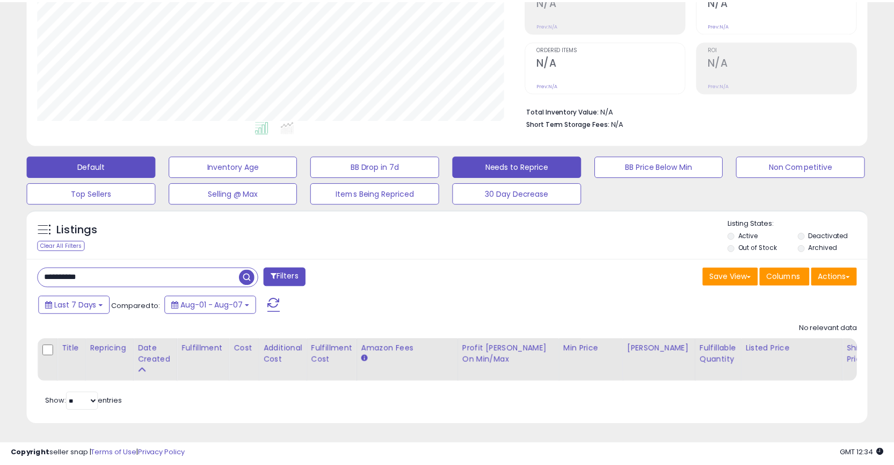
scroll to position [220, 492]
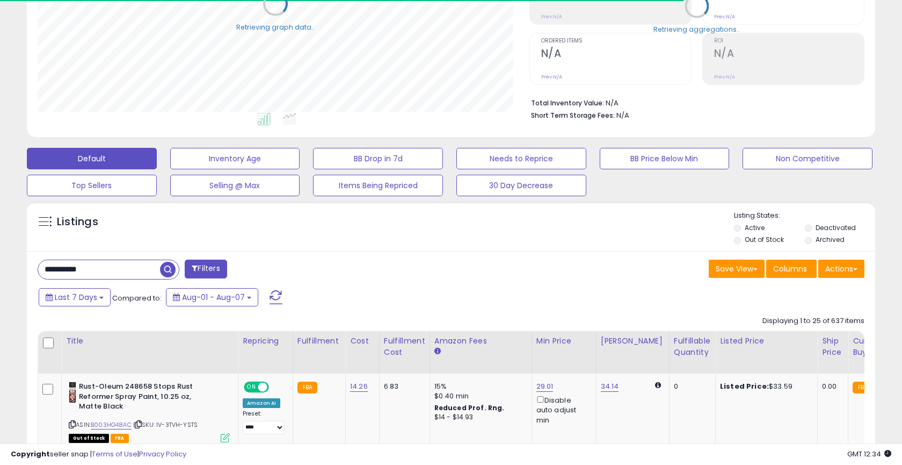
select select "**"
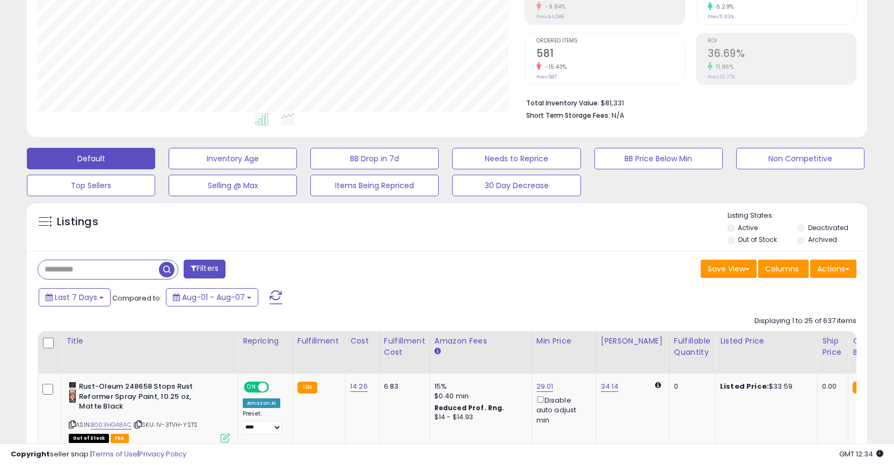
scroll to position [0, 0]
click at [69, 274] on input "text" at bounding box center [98, 269] width 121 height 19
paste input "**********"
click at [235, 271] on input "**********" at bounding box center [138, 269] width 201 height 19
type input "**********"
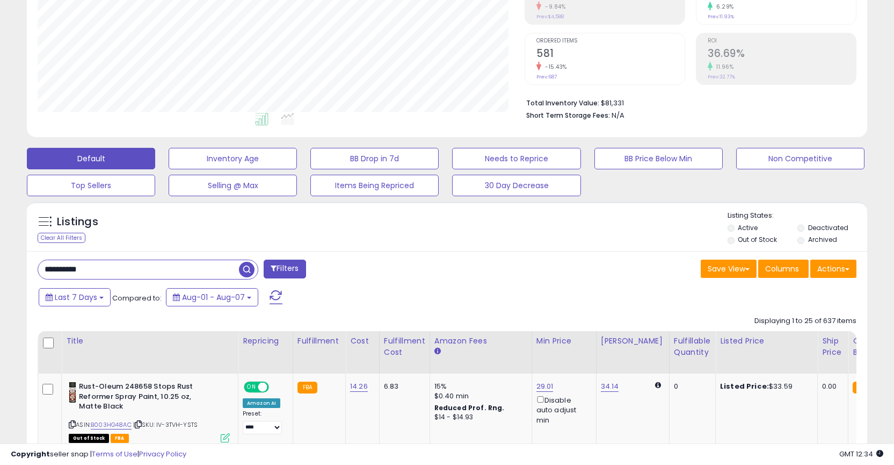
click at [250, 267] on span "button" at bounding box center [247, 270] width 16 height 16
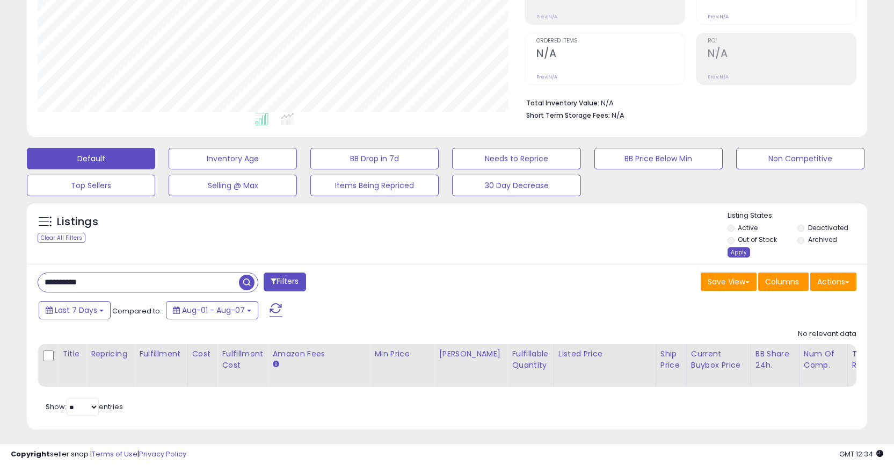
click at [747, 251] on div "Apply" at bounding box center [739, 252] width 23 height 10
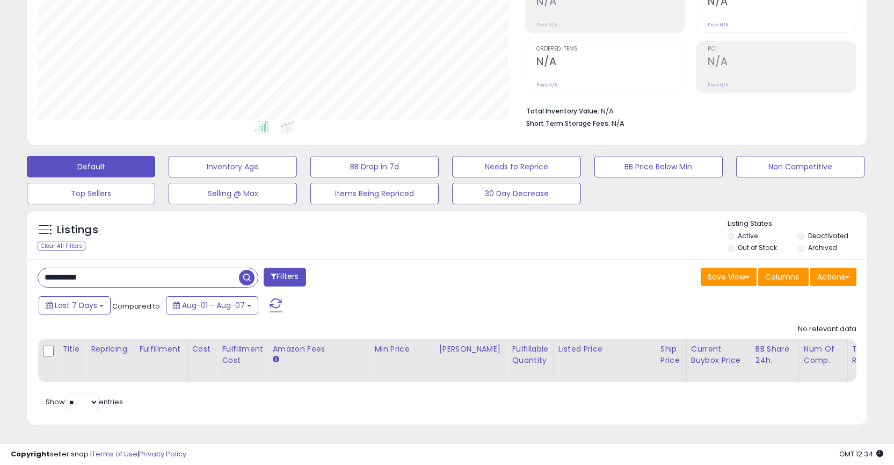
click at [246, 270] on span "button" at bounding box center [247, 278] width 16 height 16
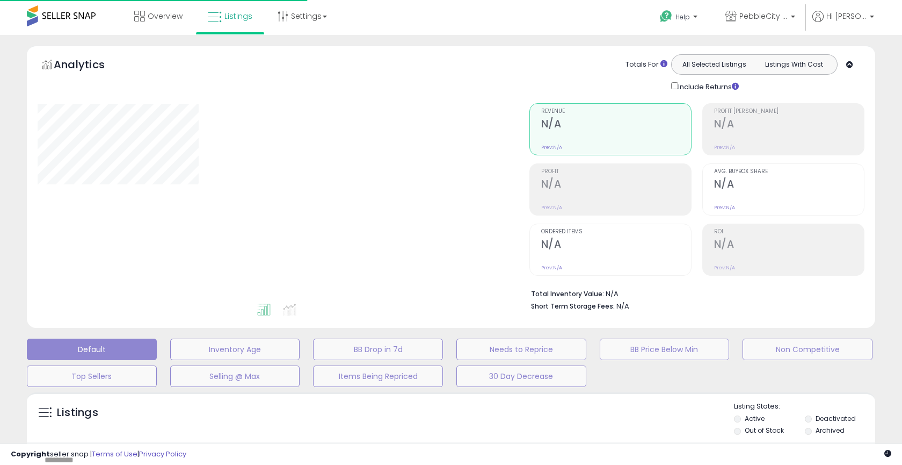
type input "**********"
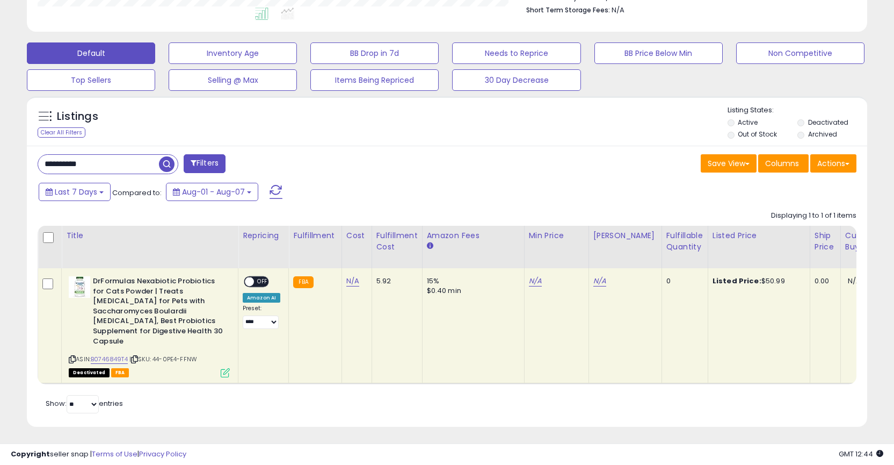
scroll to position [220, 487]
click at [349, 281] on link "N/A" at bounding box center [352, 280] width 13 height 11
type input "**"
click at [384, 256] on icon "submit" at bounding box center [381, 253] width 6 height 6
click at [255, 281] on span "OFF" at bounding box center [262, 281] width 17 height 9
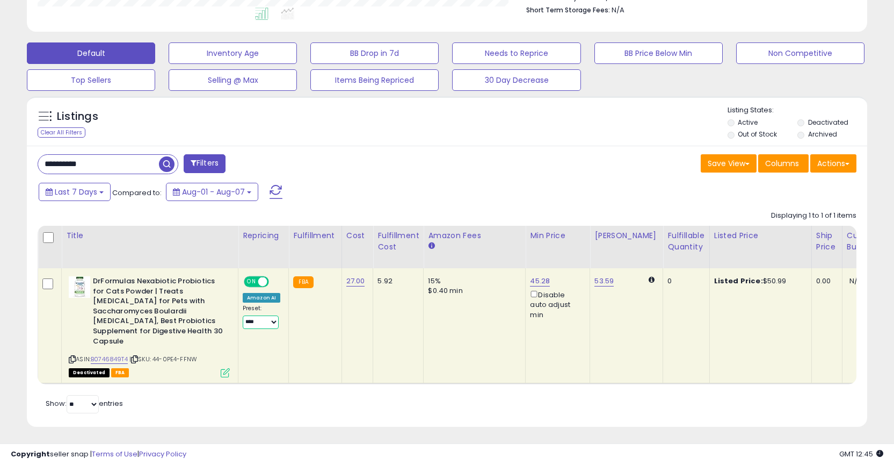
click at [260, 323] on select "**** *** ***** ****** *****" at bounding box center [261, 321] width 36 height 13
select select "******"
click at [243, 315] on select "**** *** ***** ****** *****" at bounding box center [261, 321] width 36 height 13
click at [354, 126] on div "Listings Clear All Filters Listing States:" at bounding box center [447, 123] width 840 height 37
